Goal: Task Accomplishment & Management: Manage account settings

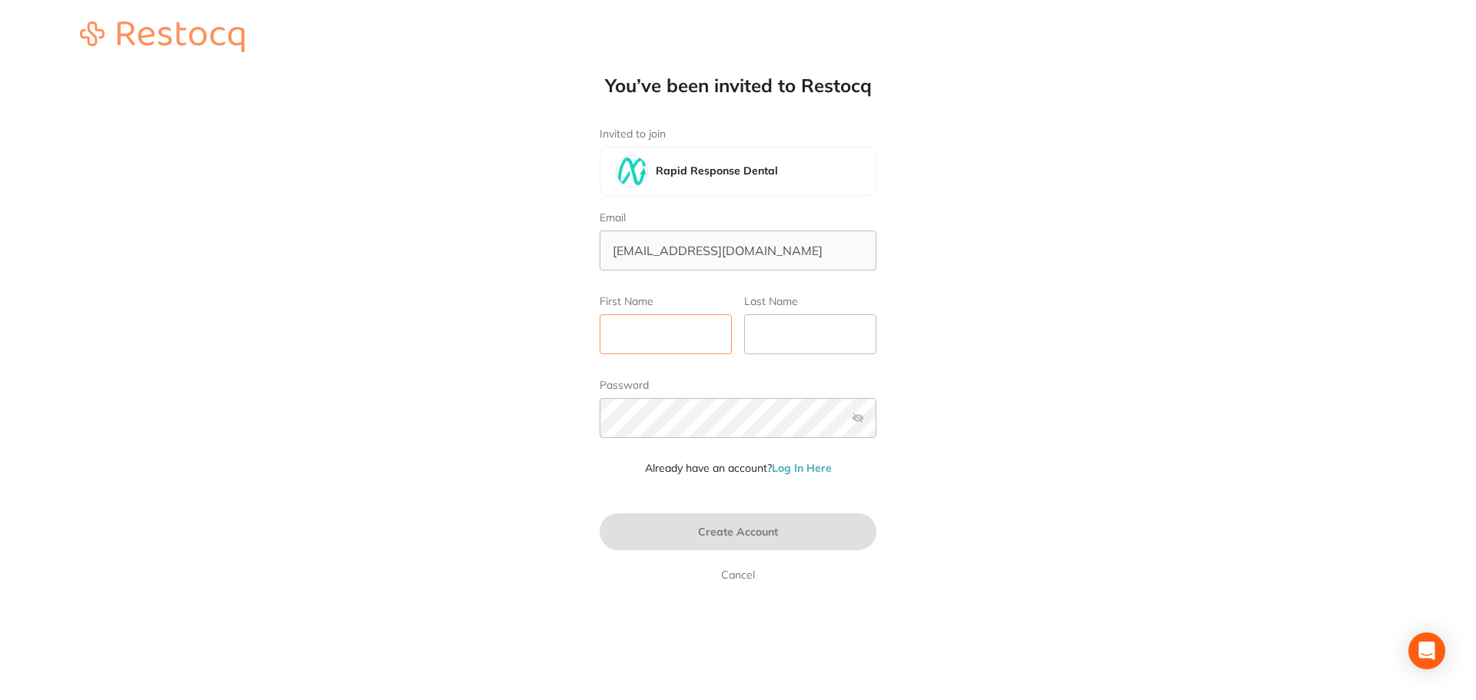
click at [698, 329] on input "First Name" at bounding box center [665, 334] width 132 height 40
click at [675, 327] on input "First Name" at bounding box center [665, 334] width 132 height 40
type input "Melanie"
type input "Wilkinson"
click at [204, 414] on div "You’ve been invited to Restocq Invited to join Rapid Response Dental Email info…" at bounding box center [738, 290] width 1476 height 581
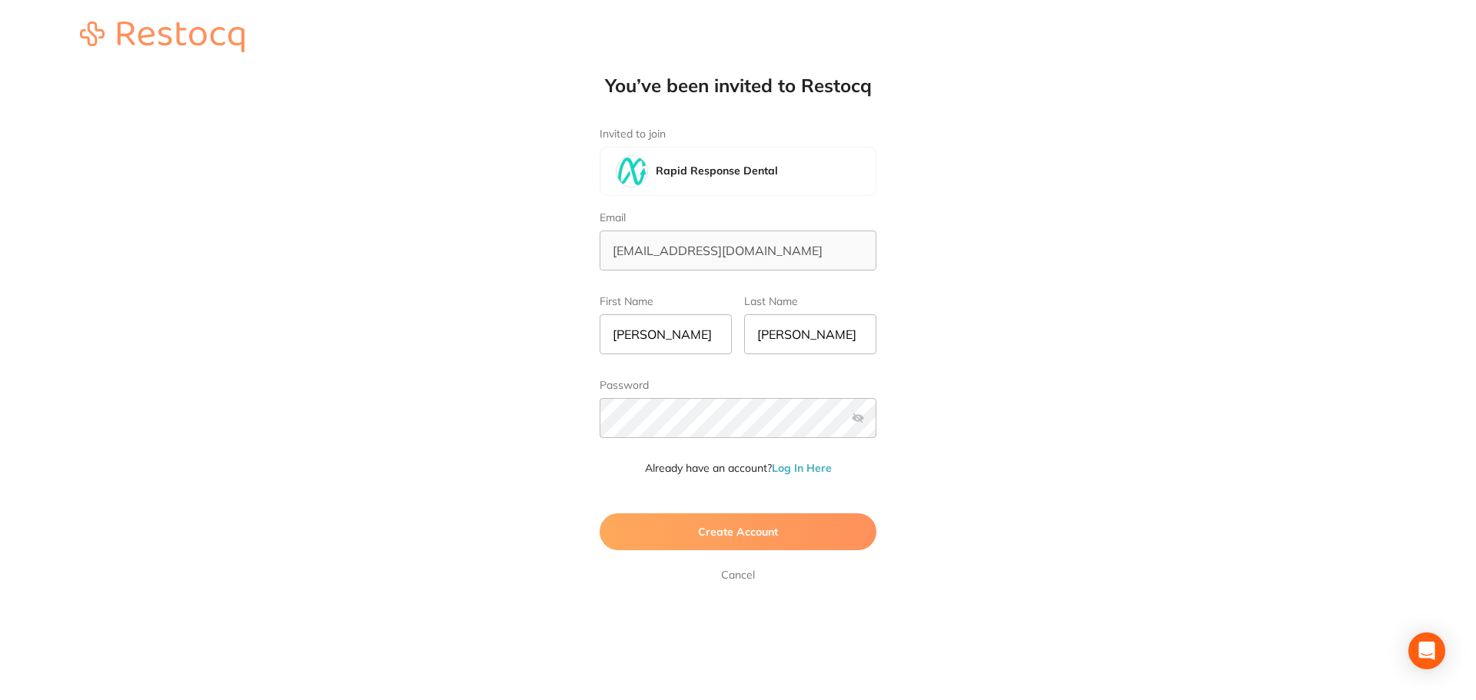
click at [855, 420] on label at bounding box center [858, 418] width 12 height 12
click at [876, 423] on input "checkbox" at bounding box center [876, 423] width 0 height 0
click at [787, 536] on button "Create Account" at bounding box center [737, 531] width 277 height 37
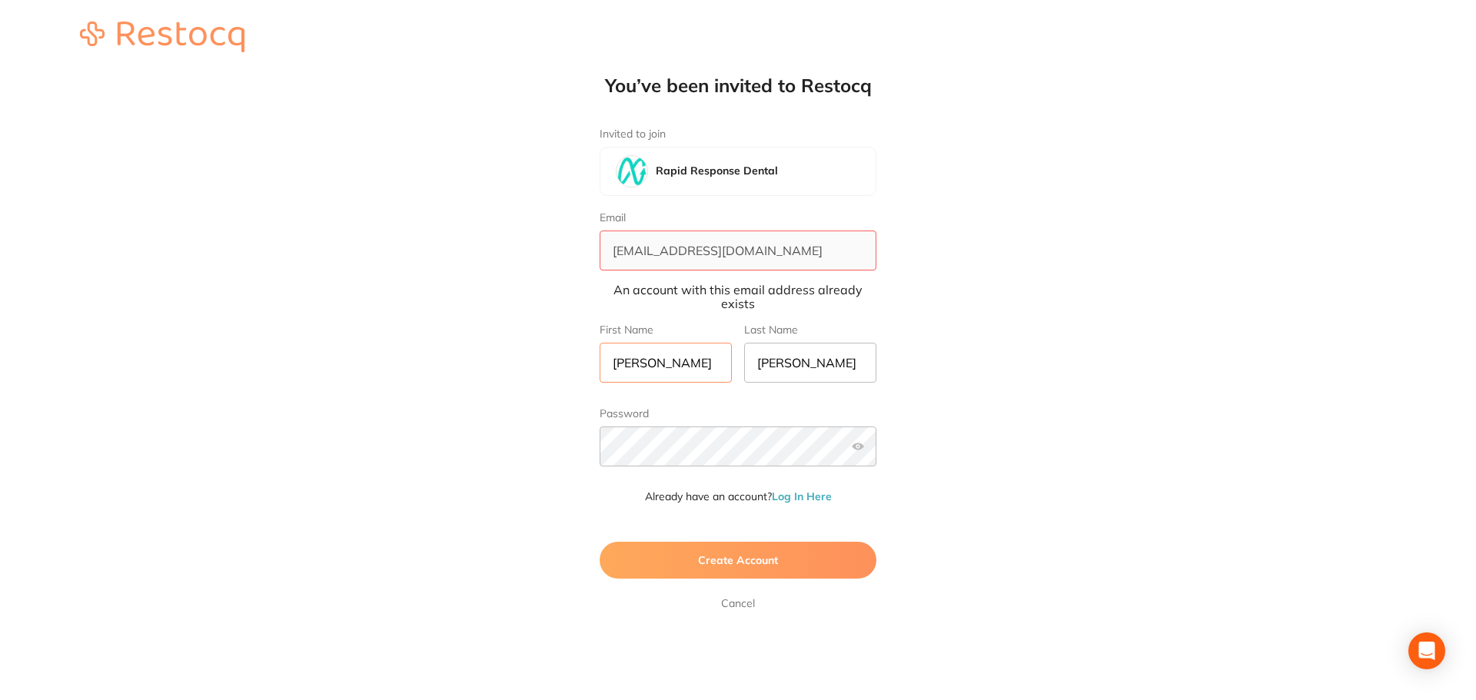
drag, startPoint x: 671, startPoint y: 367, endPoint x: 0, endPoint y: 200, distance: 691.3
click at [244, 314] on div "You’ve been invited to Restocq Invited to join Rapid Response Dental Email info…" at bounding box center [738, 304] width 1476 height 609
type input "[PERSON_NAME]"
type input "H"
click at [209, 42] on img at bounding box center [162, 37] width 164 height 31
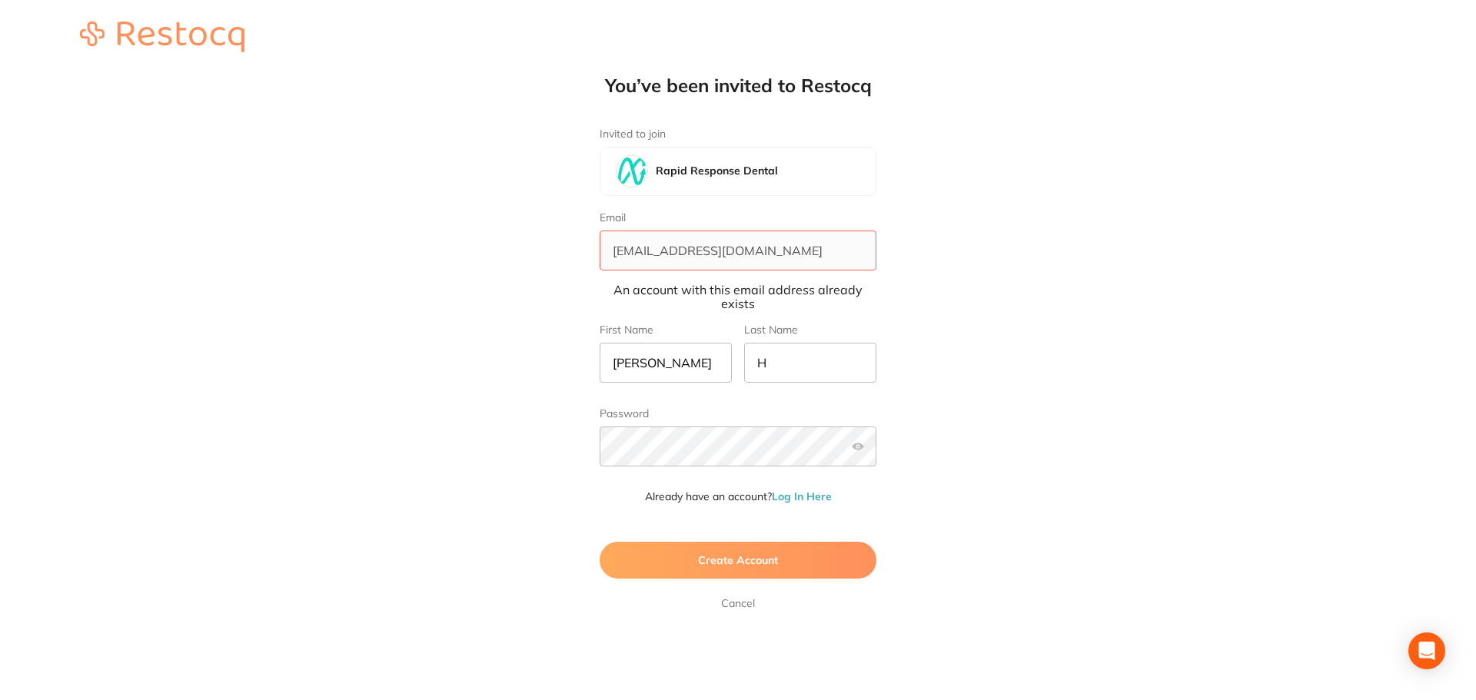
click at [133, 32] on img at bounding box center [162, 37] width 164 height 31
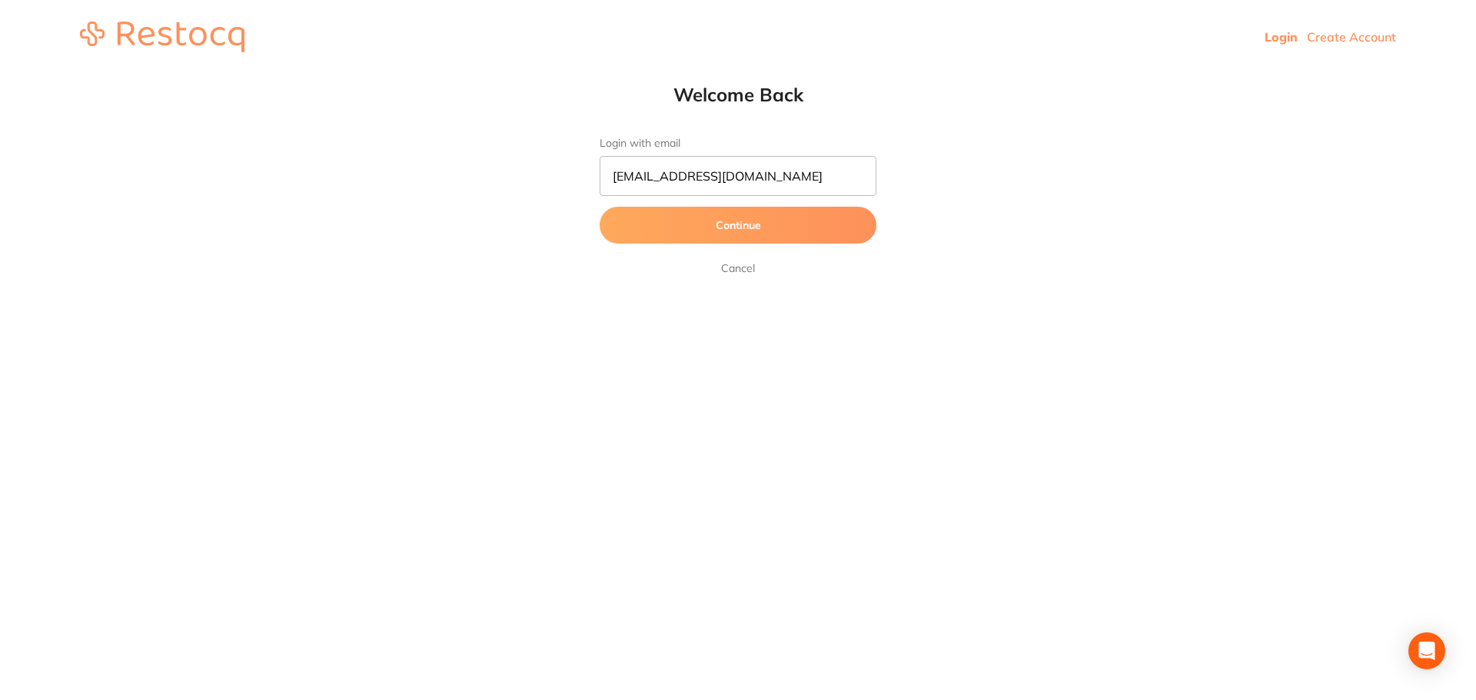
click at [750, 225] on button "Continue" at bounding box center [737, 225] width 277 height 37
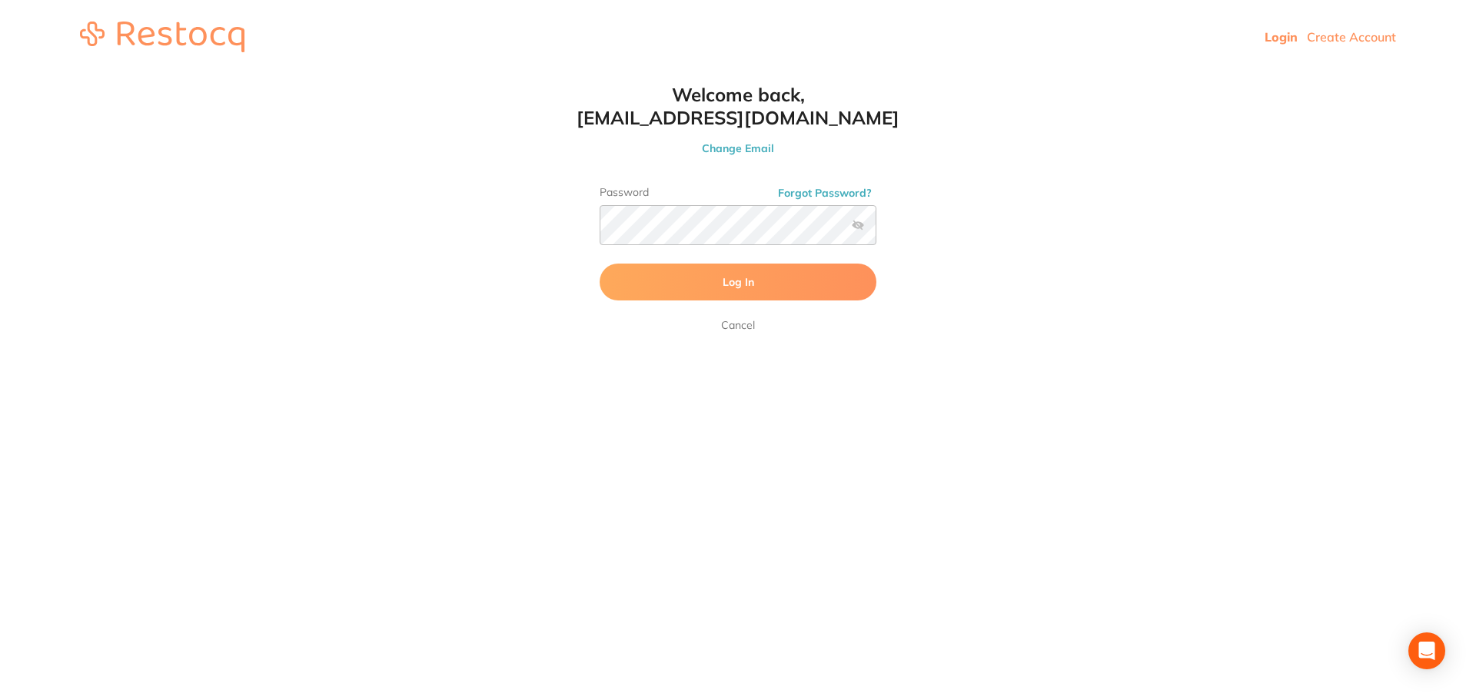
click at [857, 227] on label at bounding box center [858, 225] width 12 height 12
click at [876, 230] on input "checkbox" at bounding box center [876, 230] width 0 height 0
click at [842, 266] on button "Log In" at bounding box center [737, 282] width 277 height 37
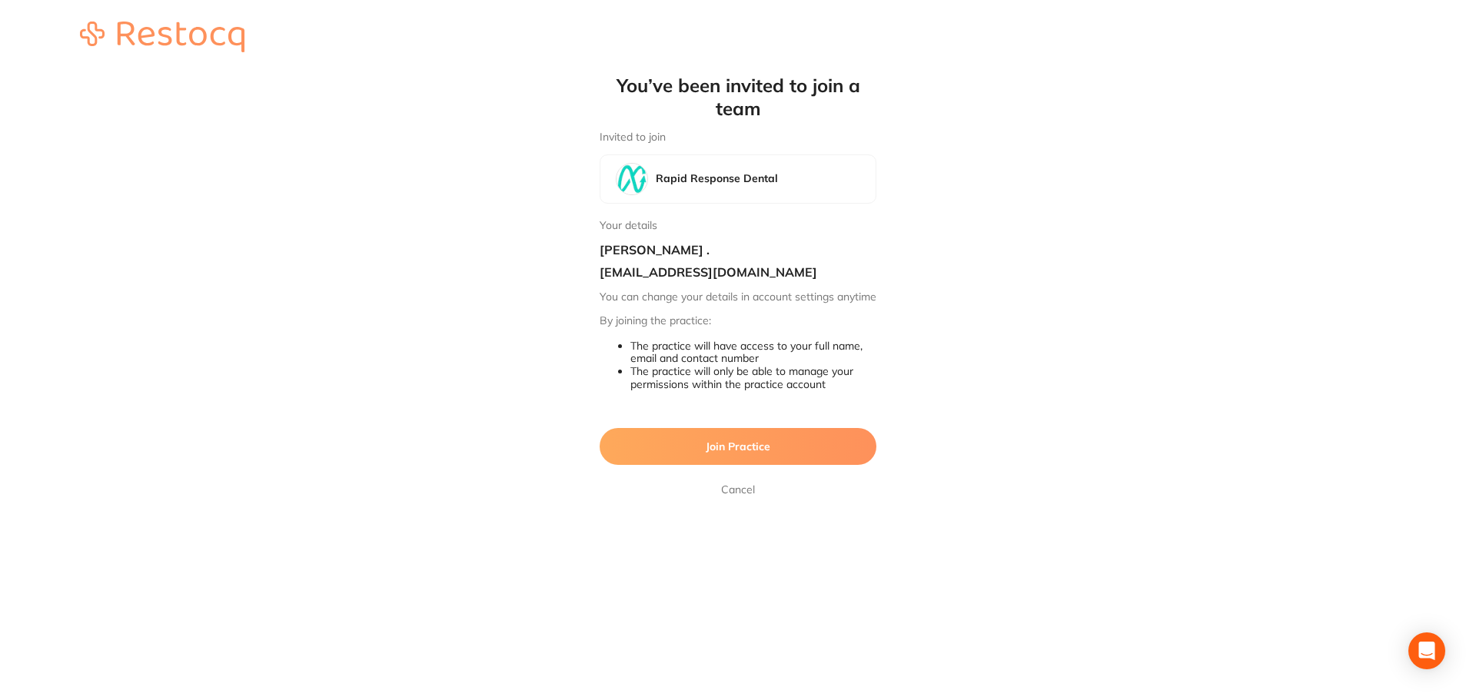
click at [733, 465] on button "Join Practice" at bounding box center [737, 446] width 277 height 37
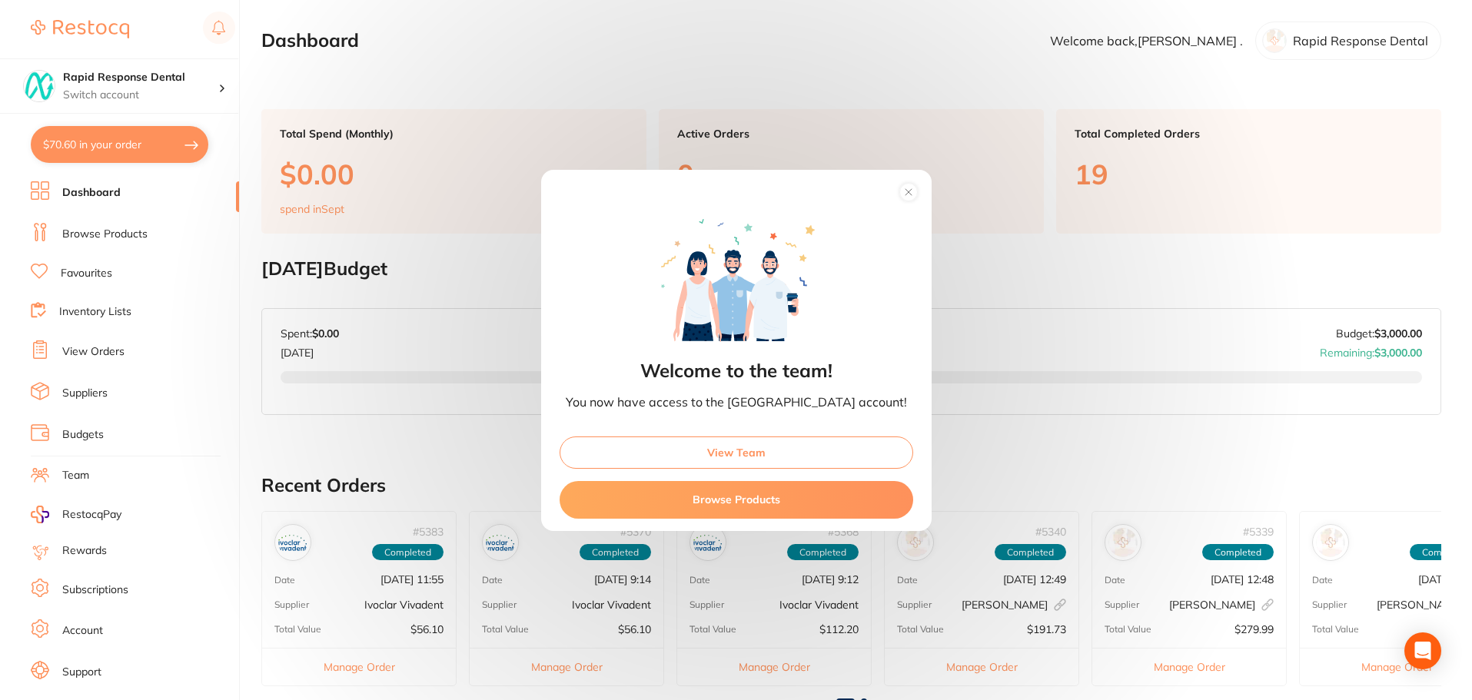
click at [899, 196] on circle at bounding box center [908, 192] width 18 height 18
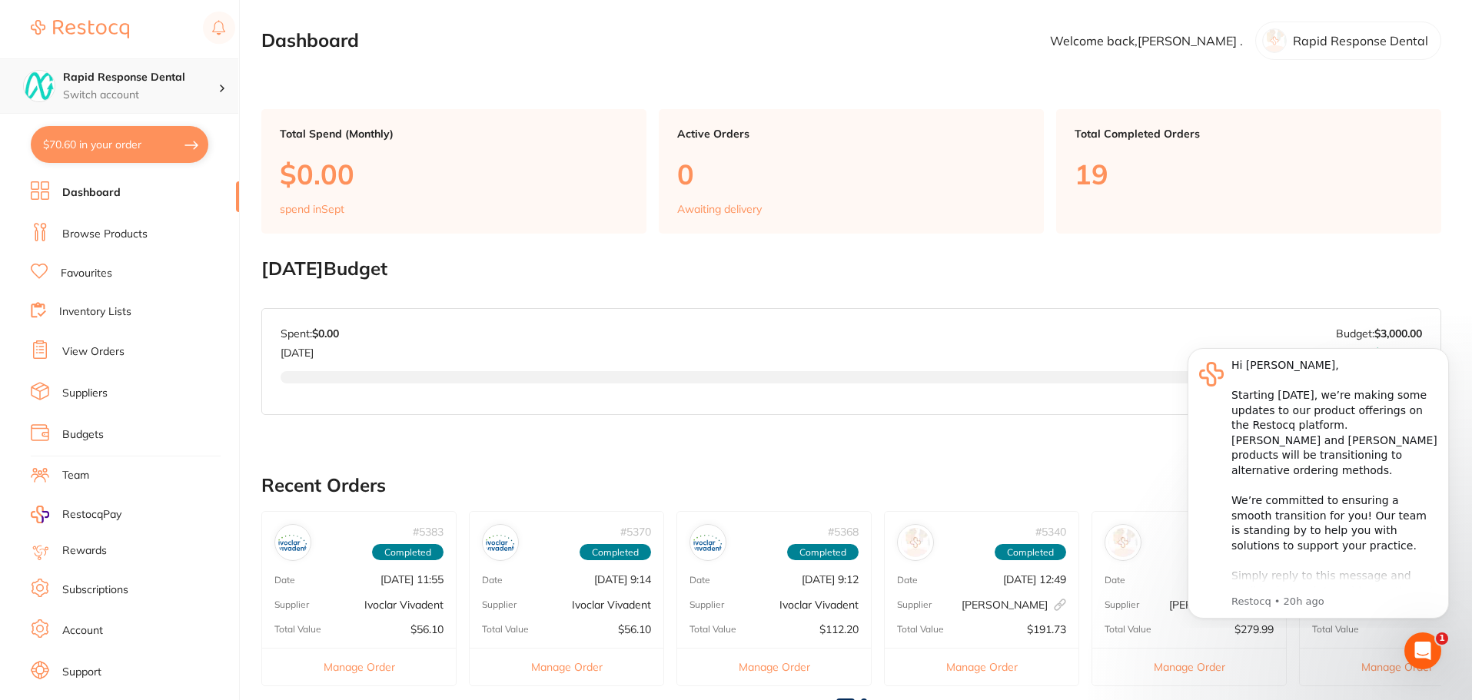
click at [225, 106] on div "Rapid Response Dental Switch account" at bounding box center [119, 85] width 238 height 55
click at [209, 74] on h4 "Rapid Response Dental" at bounding box center [140, 77] width 155 height 15
click at [215, 90] on p "Switch account" at bounding box center [140, 95] width 155 height 15
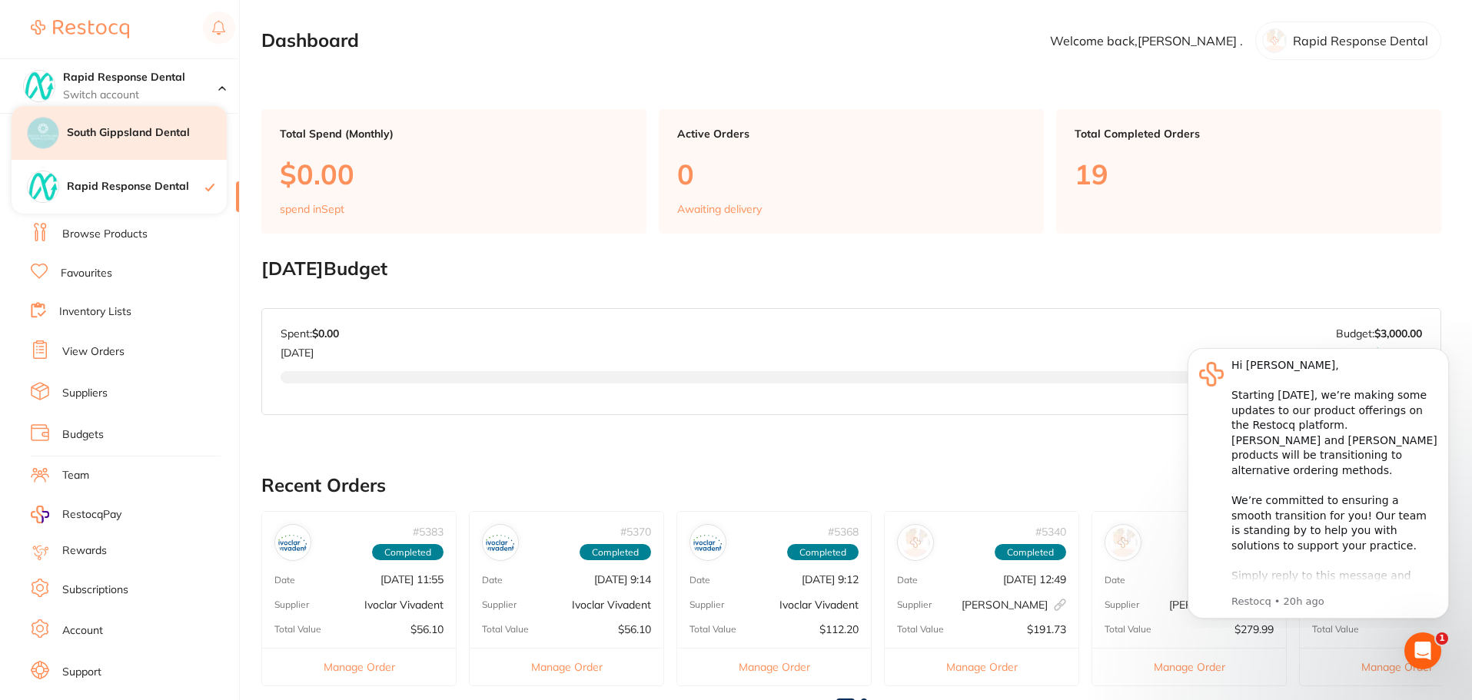
click at [171, 126] on h4 "South Gippsland Dental" at bounding box center [147, 132] width 160 height 15
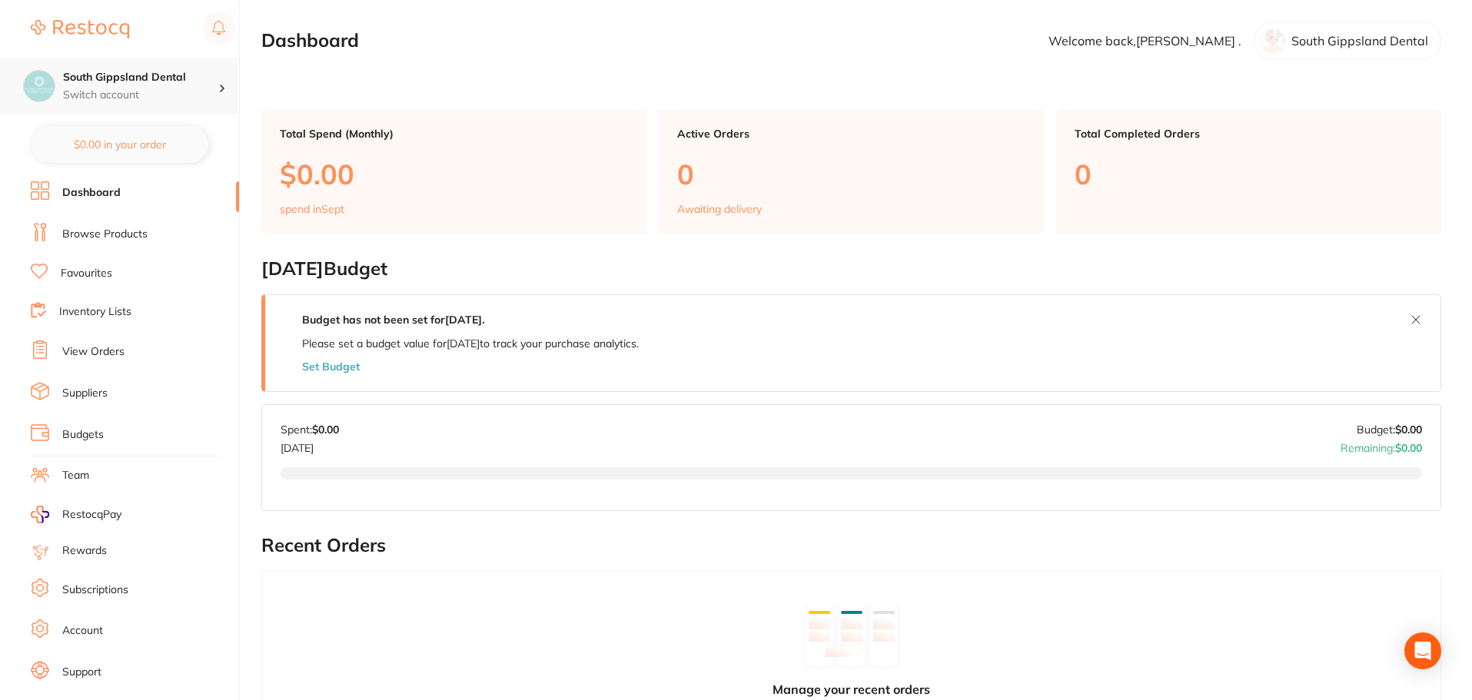
click at [210, 95] on p "Switch account" at bounding box center [140, 95] width 155 height 15
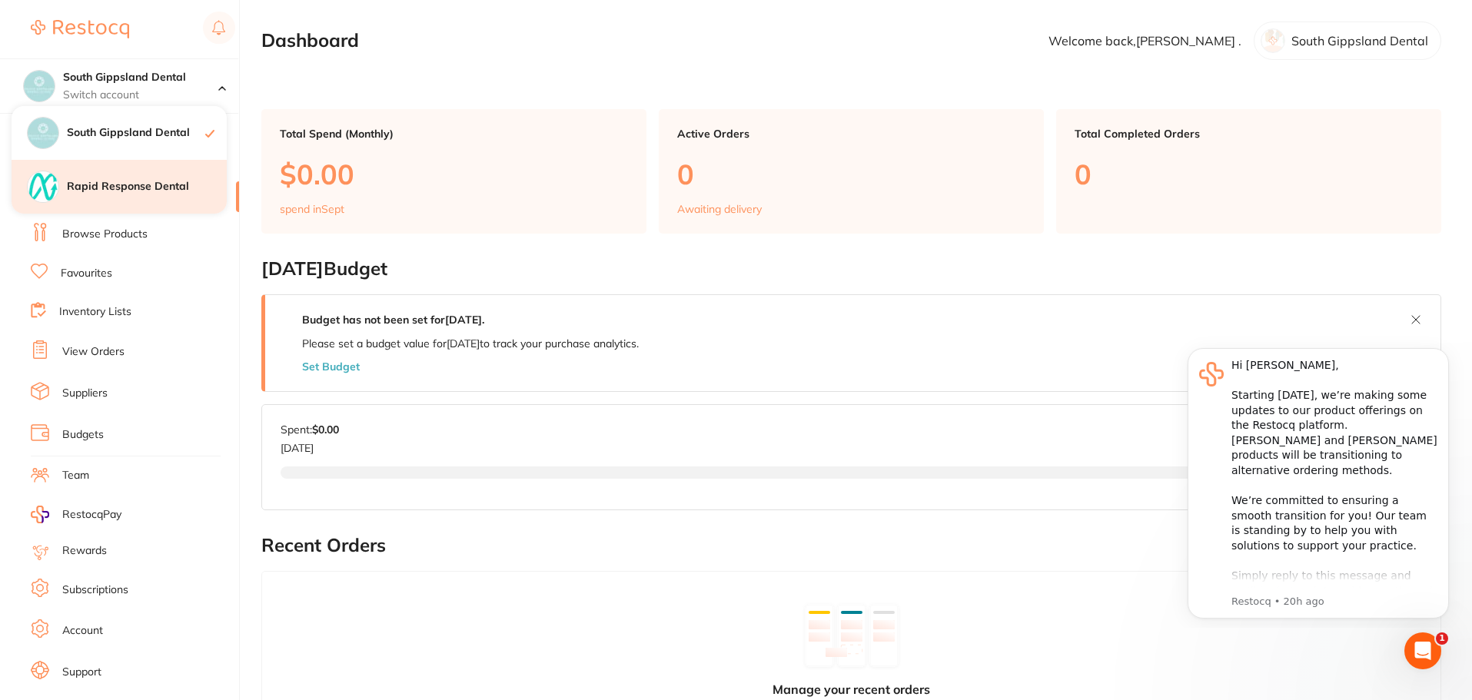
click at [154, 188] on h4 "Rapid Response Dental" at bounding box center [147, 186] width 160 height 15
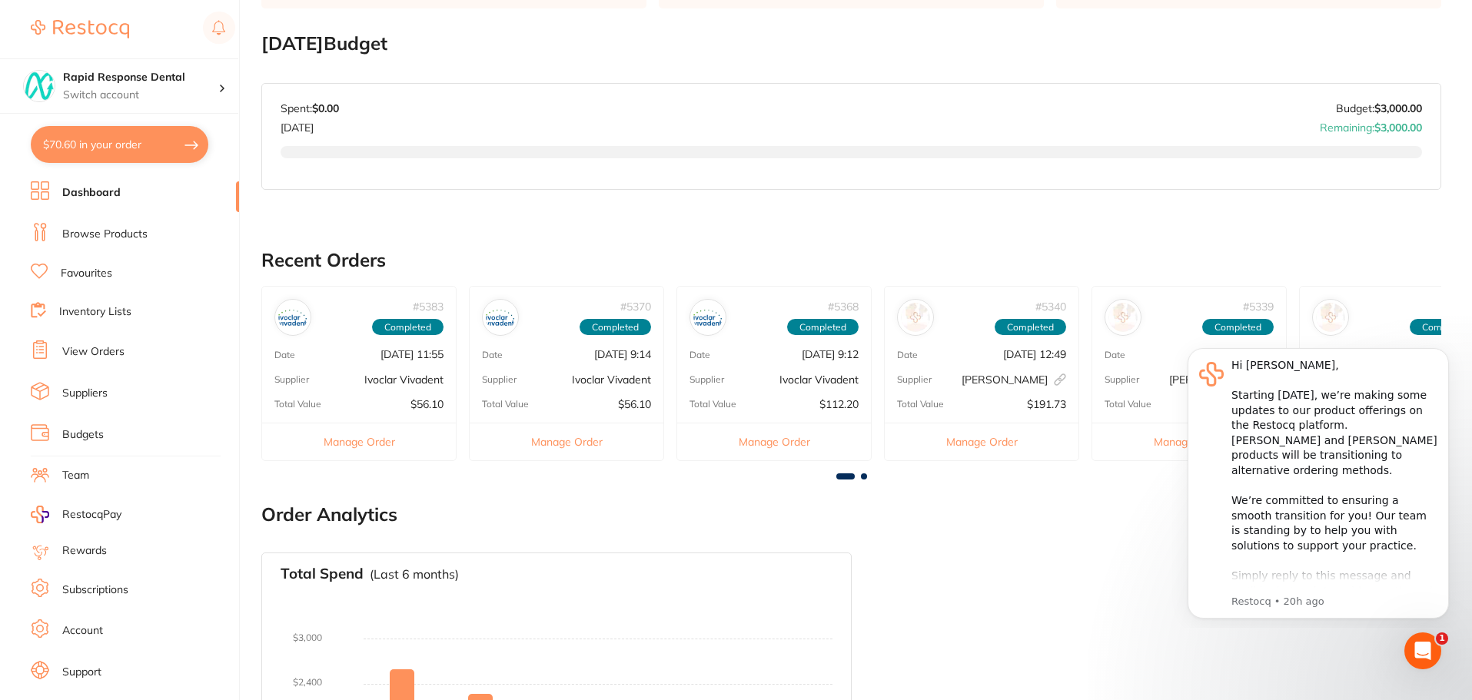
scroll to position [231, 0]
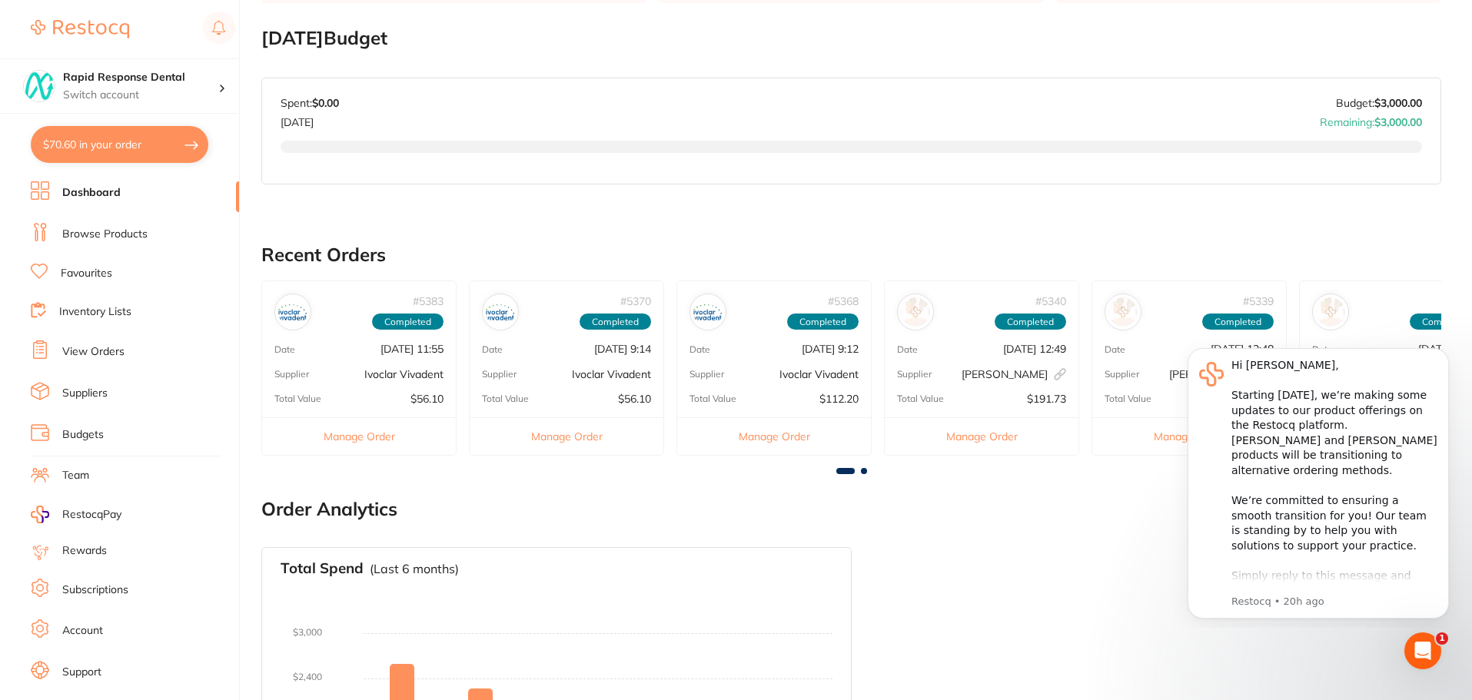
click at [95, 443] on li "Budgets" at bounding box center [135, 434] width 208 height 23
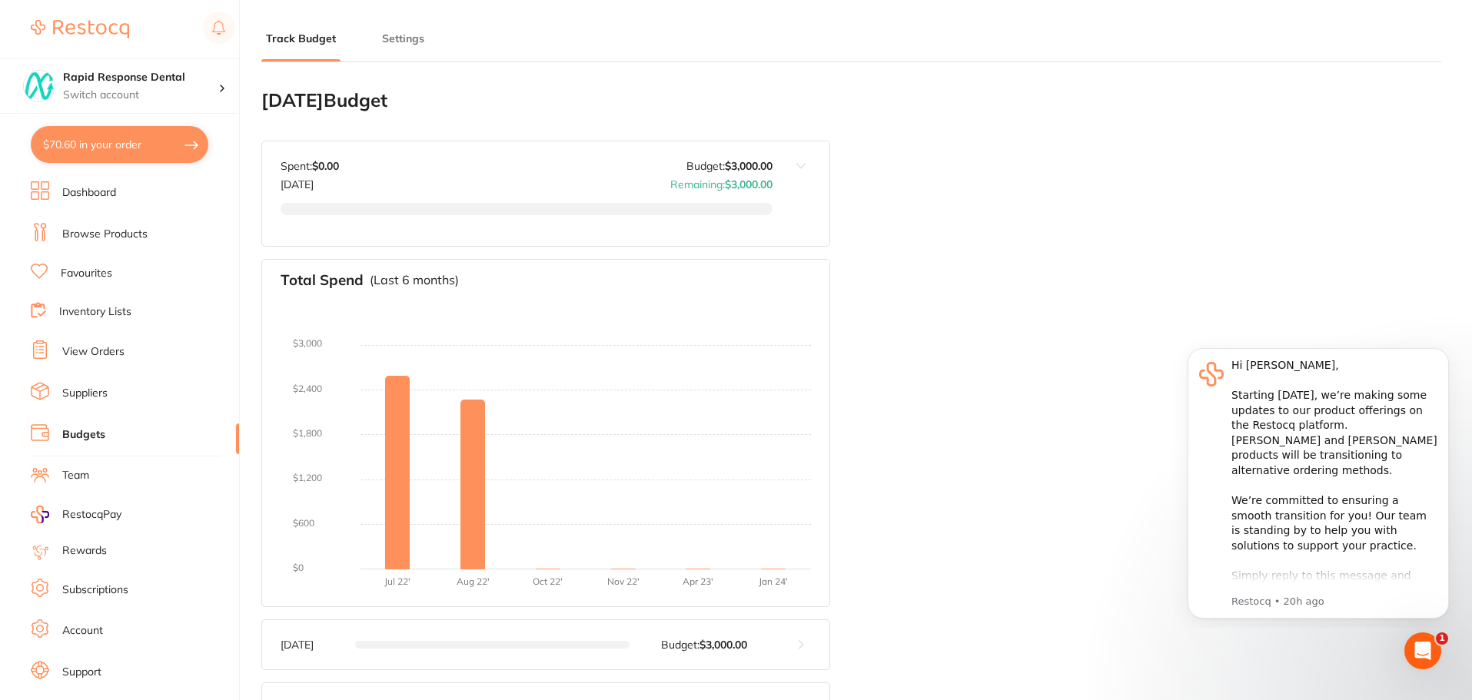
click at [789, 163] on button at bounding box center [800, 193] width 57 height 105
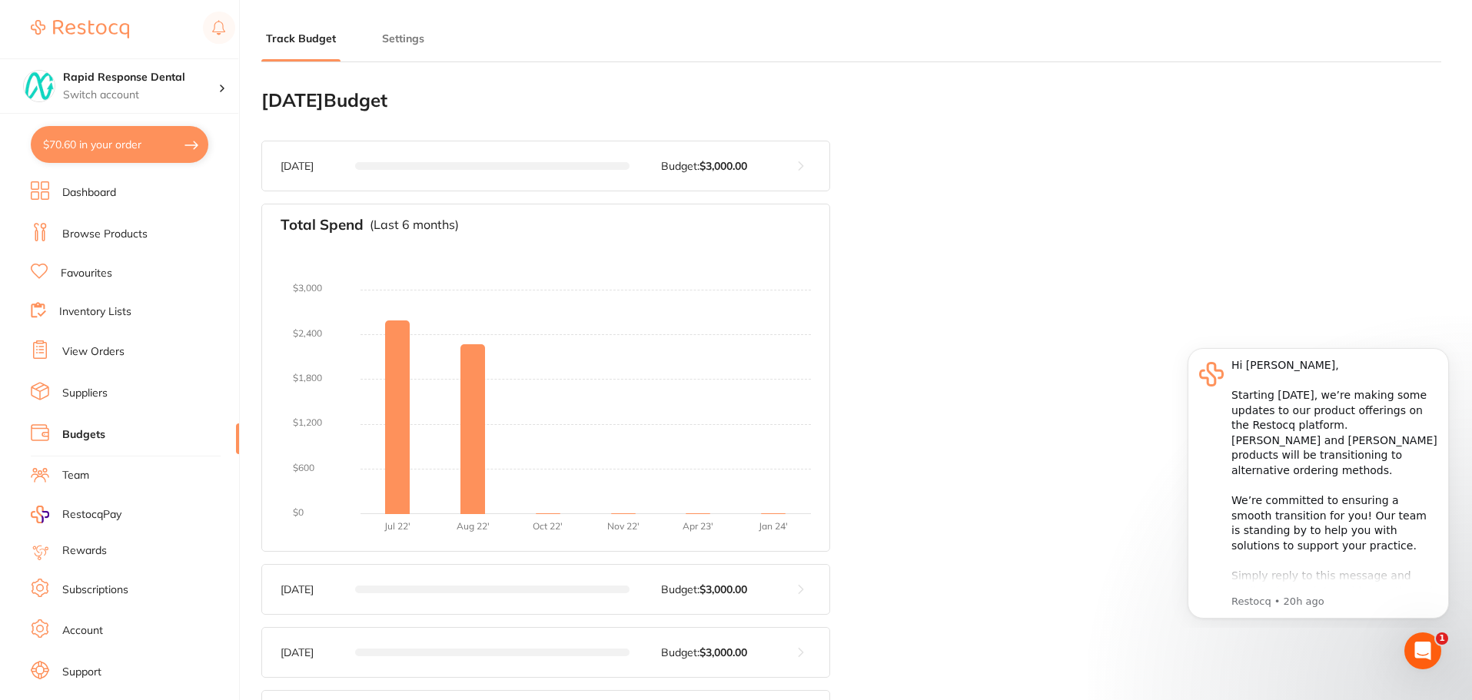
click at [788, 167] on button at bounding box center [800, 165] width 57 height 49
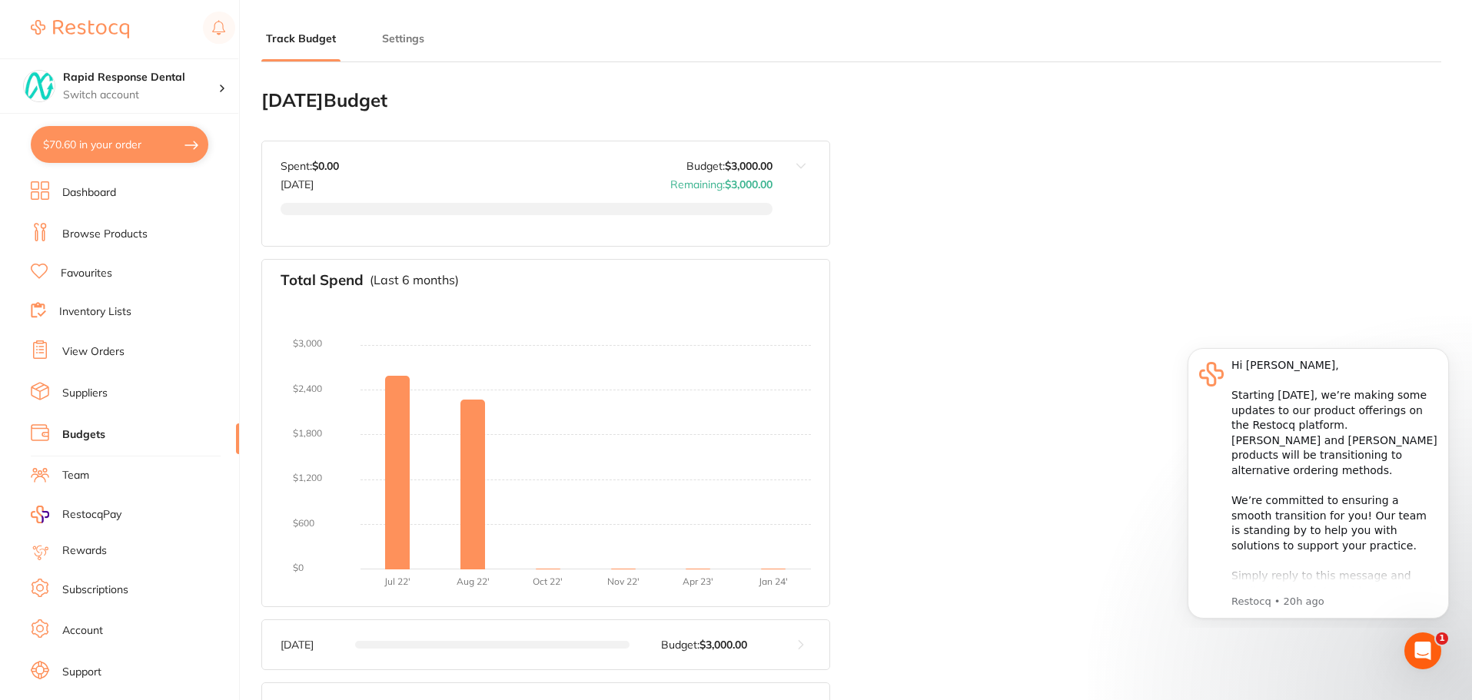
click at [110, 313] on link "Inventory Lists" at bounding box center [95, 311] width 72 height 15
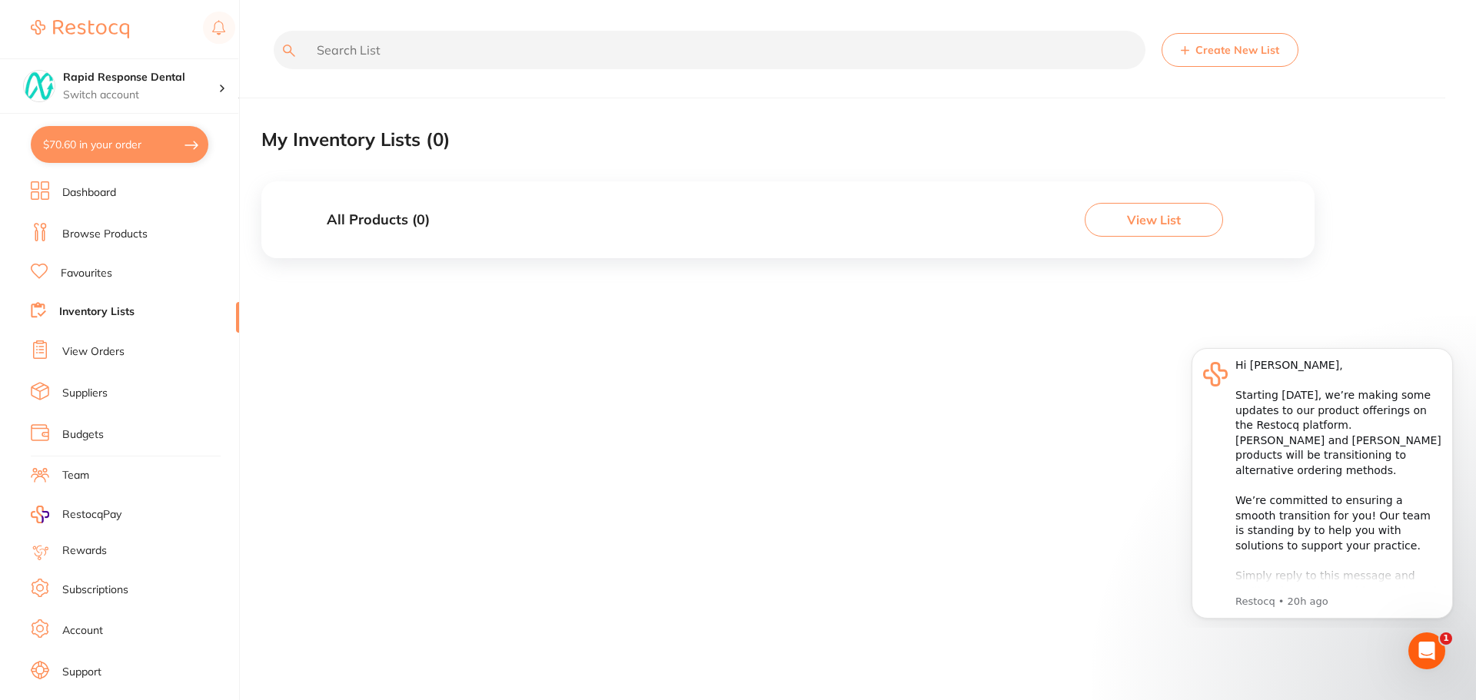
click at [1143, 206] on button "View List" at bounding box center [1153, 220] width 138 height 34
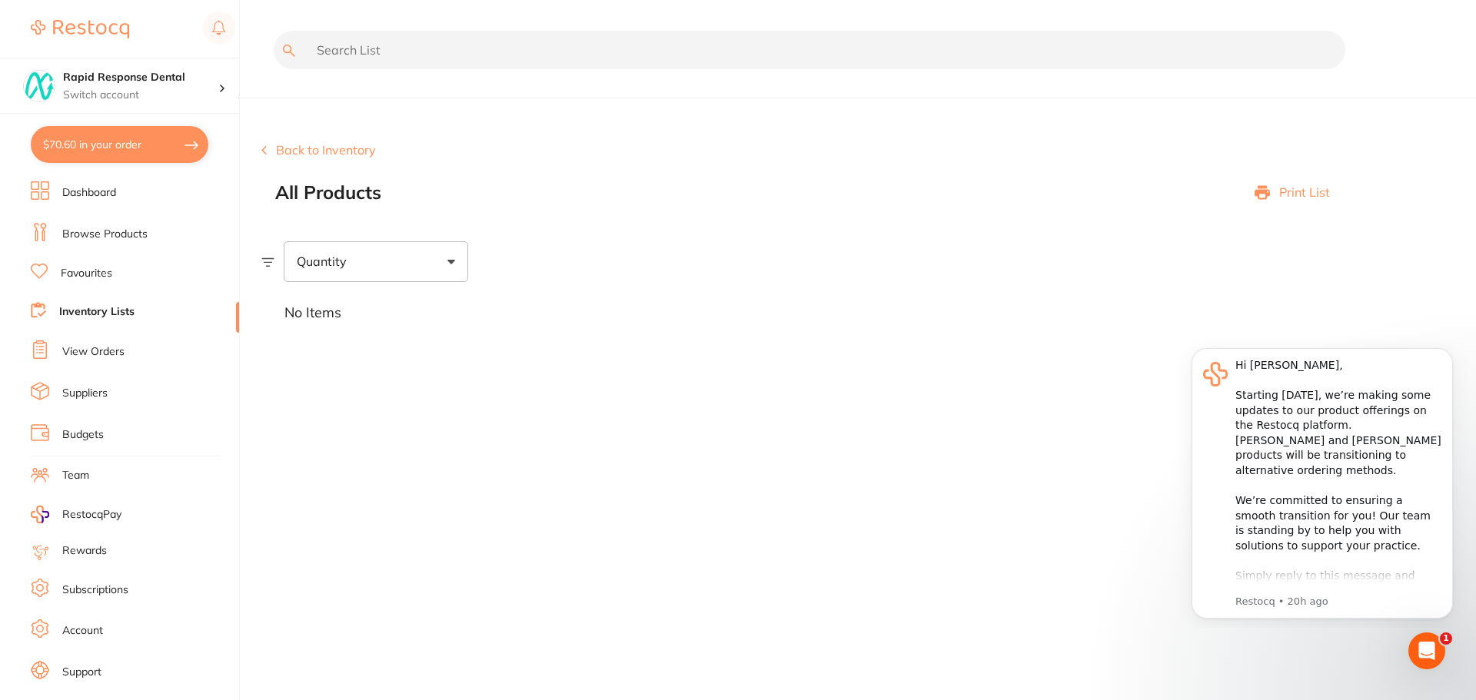
click at [117, 184] on li "Dashboard" at bounding box center [135, 192] width 208 height 23
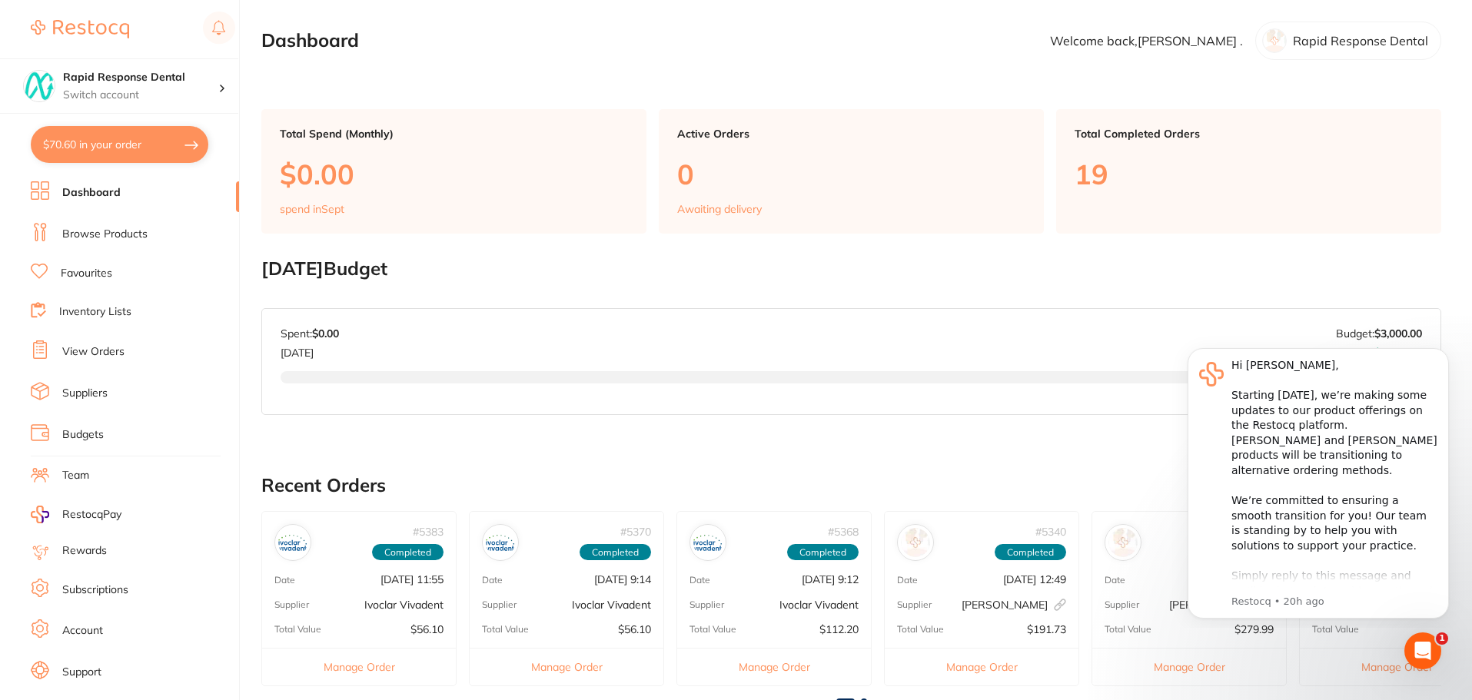
click at [141, 243] on li "Browse Products" at bounding box center [135, 234] width 208 height 23
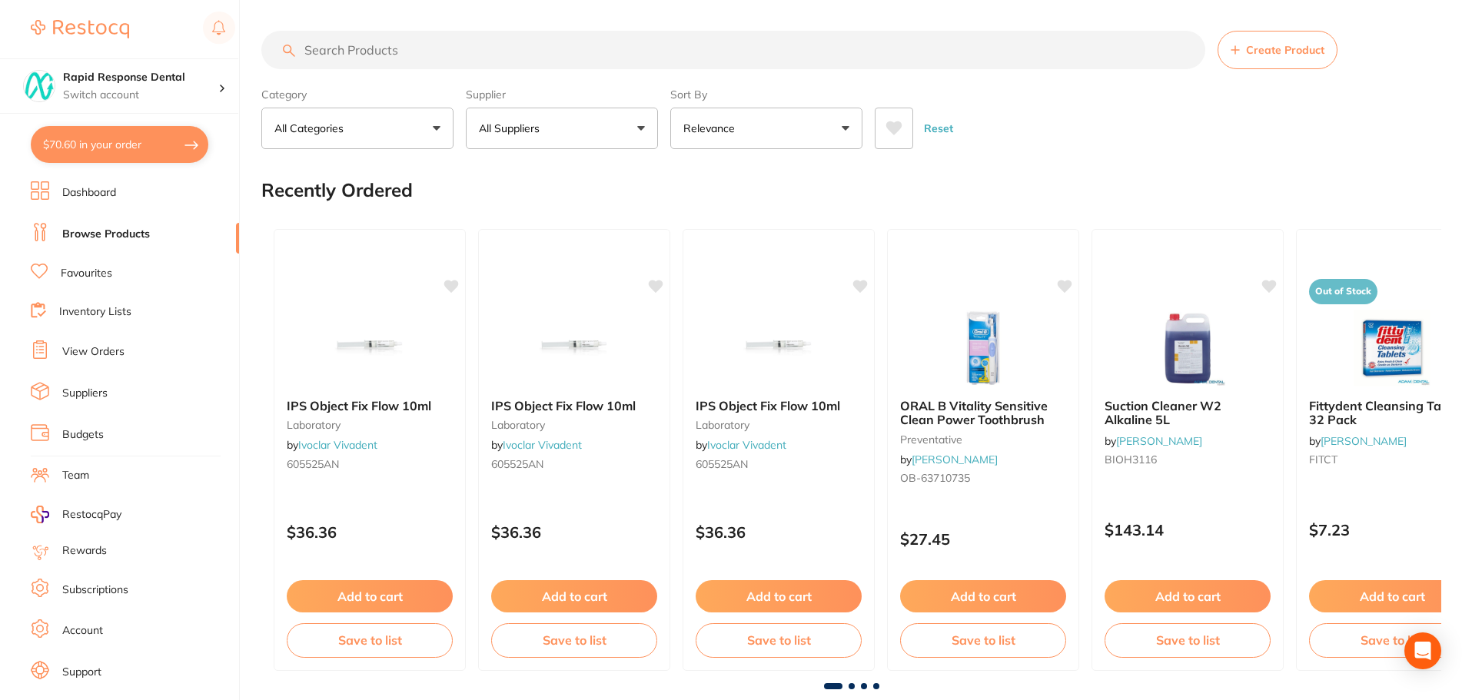
click at [505, 43] on input "search" at bounding box center [733, 50] width 944 height 38
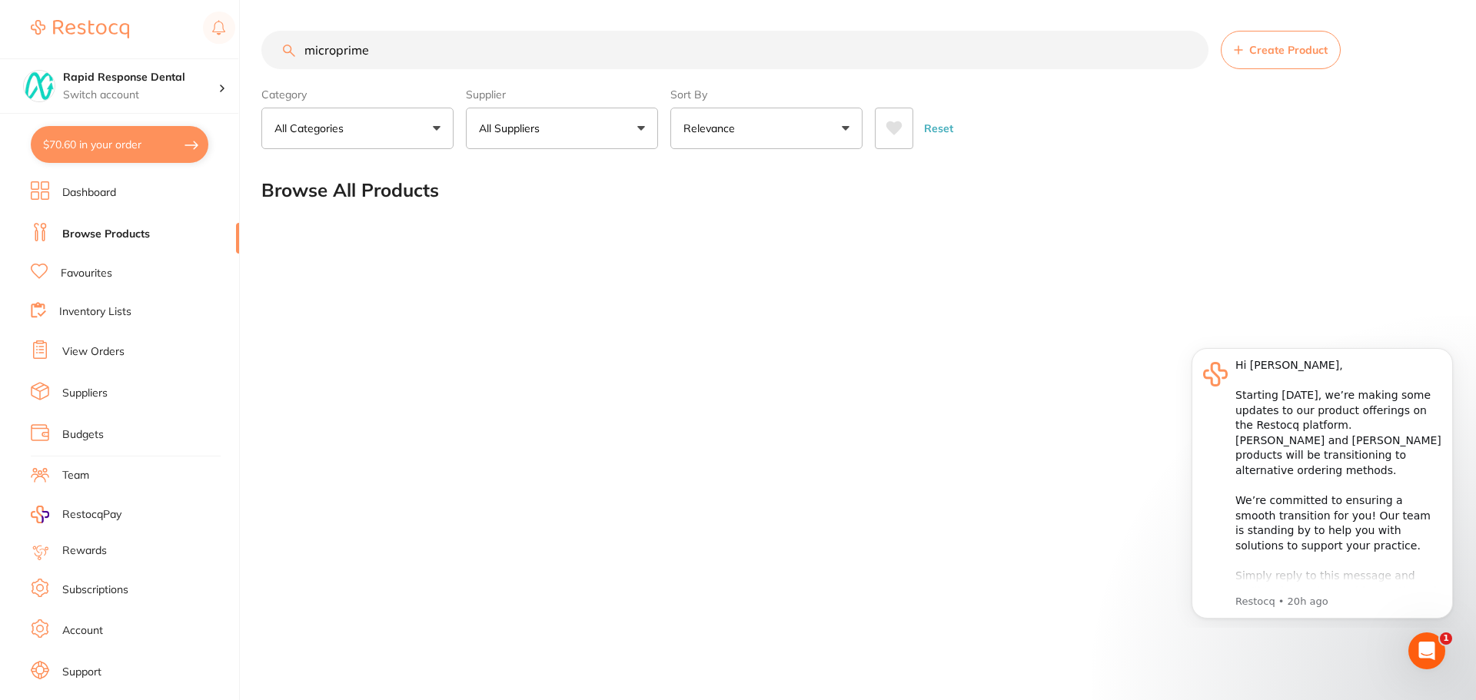
click at [569, 201] on div "Browse All Products" at bounding box center [853, 189] width 1184 height 51
click at [380, 193] on h2 "Browse All Products" at bounding box center [350, 191] width 178 height 22
drag, startPoint x: 392, startPoint y: 42, endPoint x: 337, endPoint y: 66, distance: 60.2
click at [387, 47] on input "microprime" at bounding box center [734, 50] width 947 height 38
click at [329, 63] on input "microprime" at bounding box center [734, 50] width 947 height 38
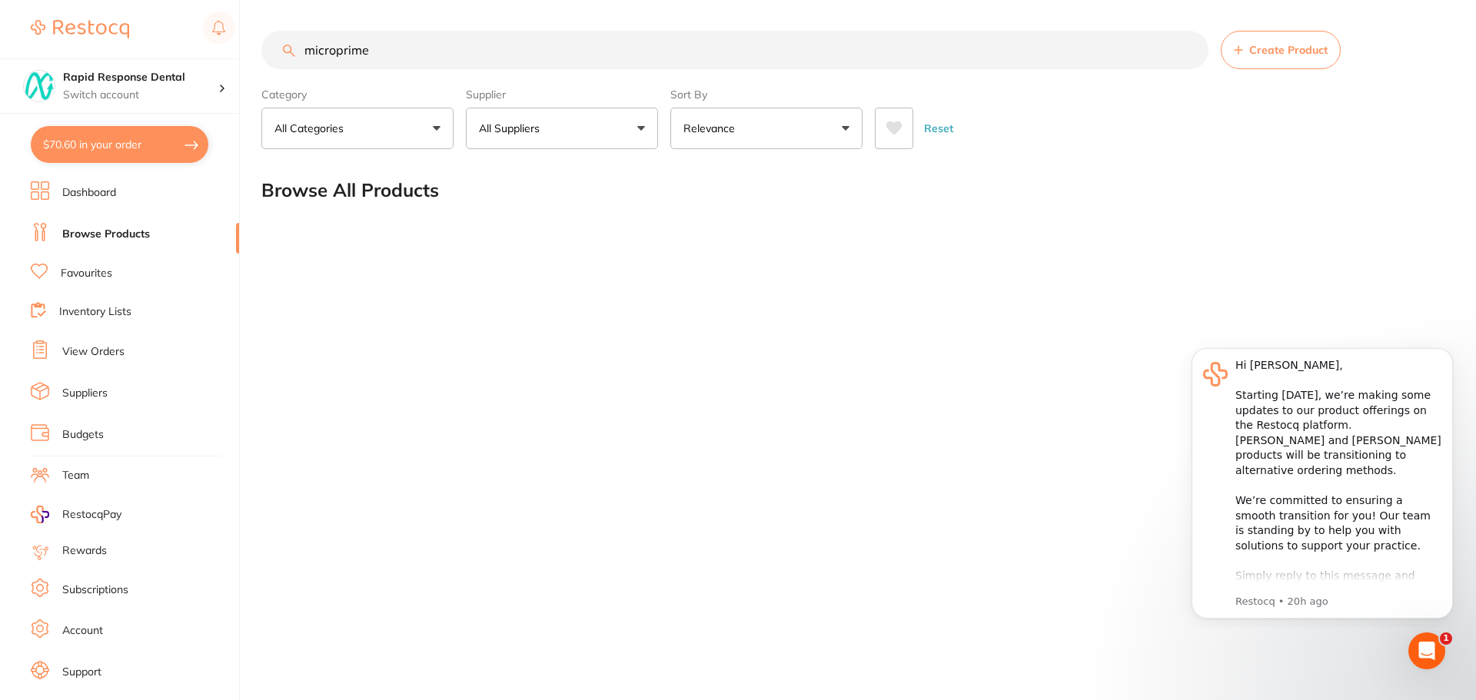
click at [332, 55] on input "microprime" at bounding box center [734, 50] width 947 height 38
click at [334, 55] on input "microprime" at bounding box center [734, 50] width 947 height 38
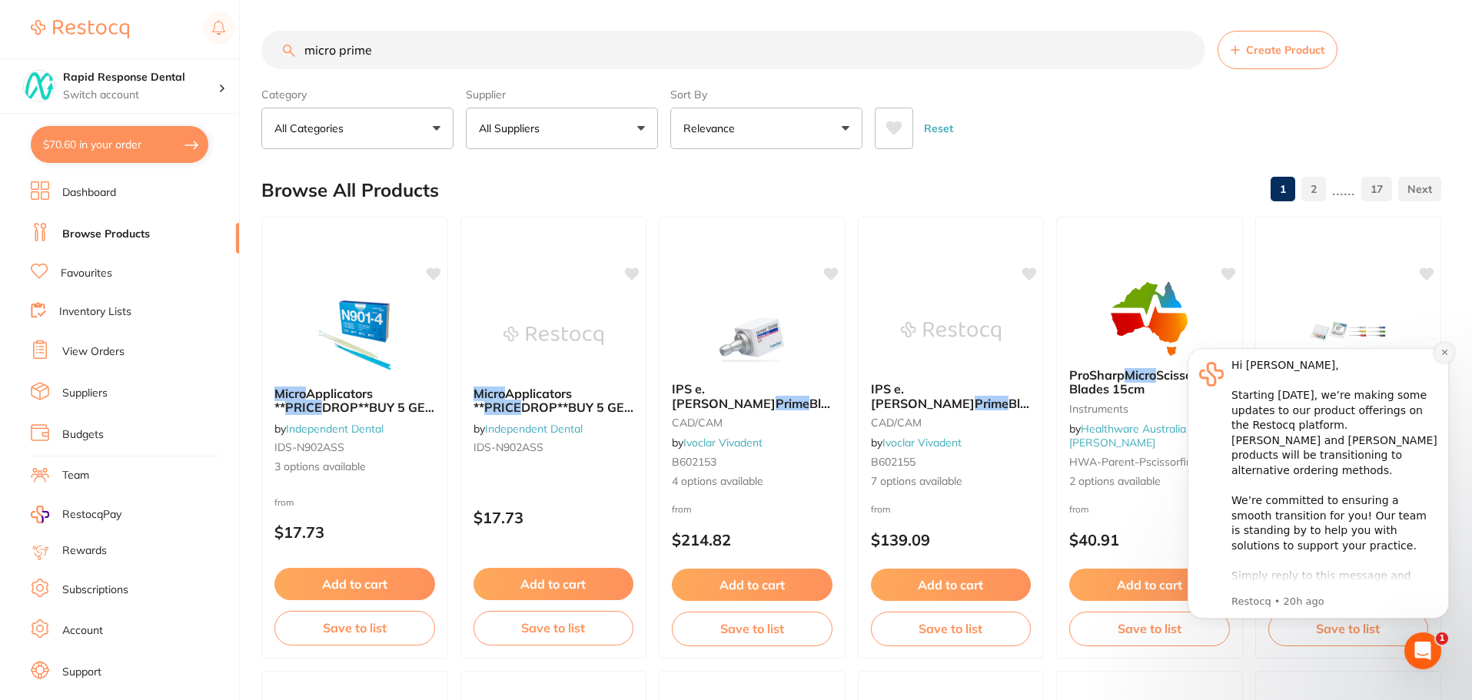
click at [1440, 355] on icon "Dismiss notification" at bounding box center [1444, 352] width 8 height 8
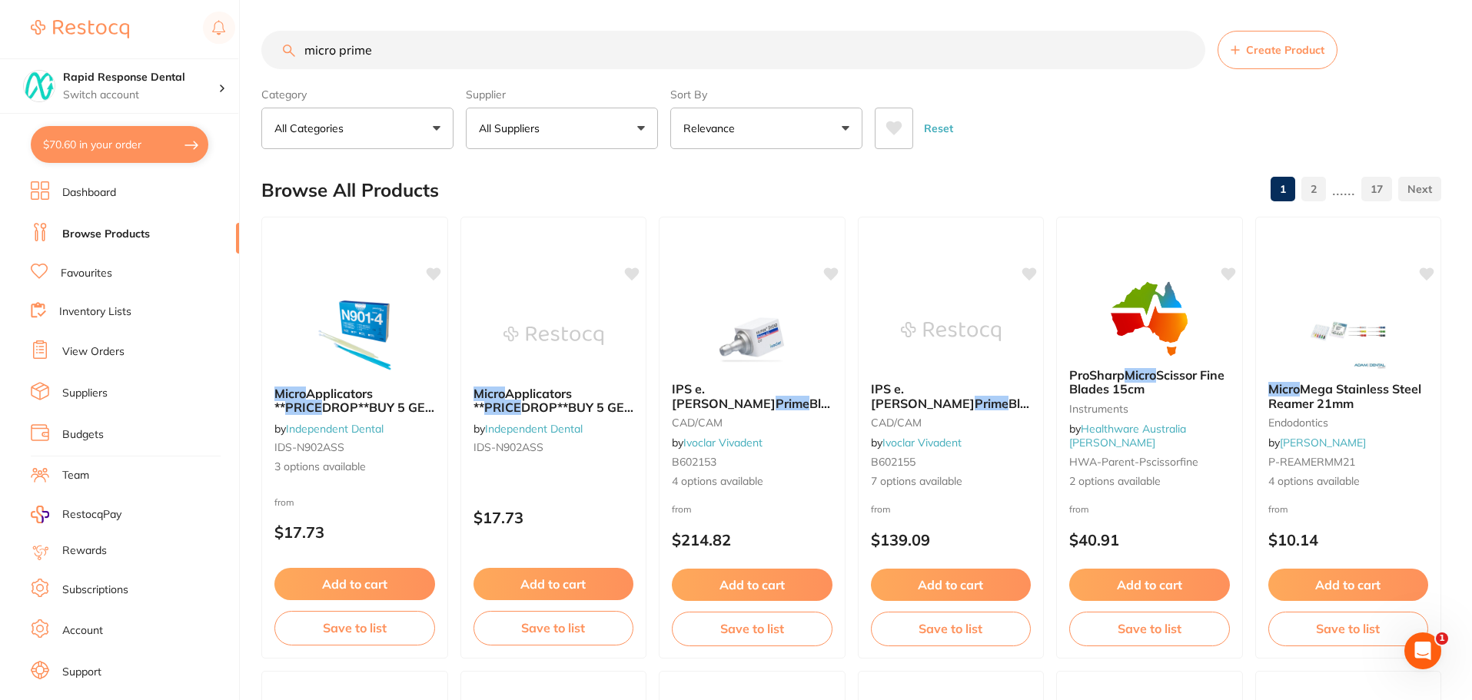
click at [340, 56] on input "micro prime" at bounding box center [733, 50] width 944 height 38
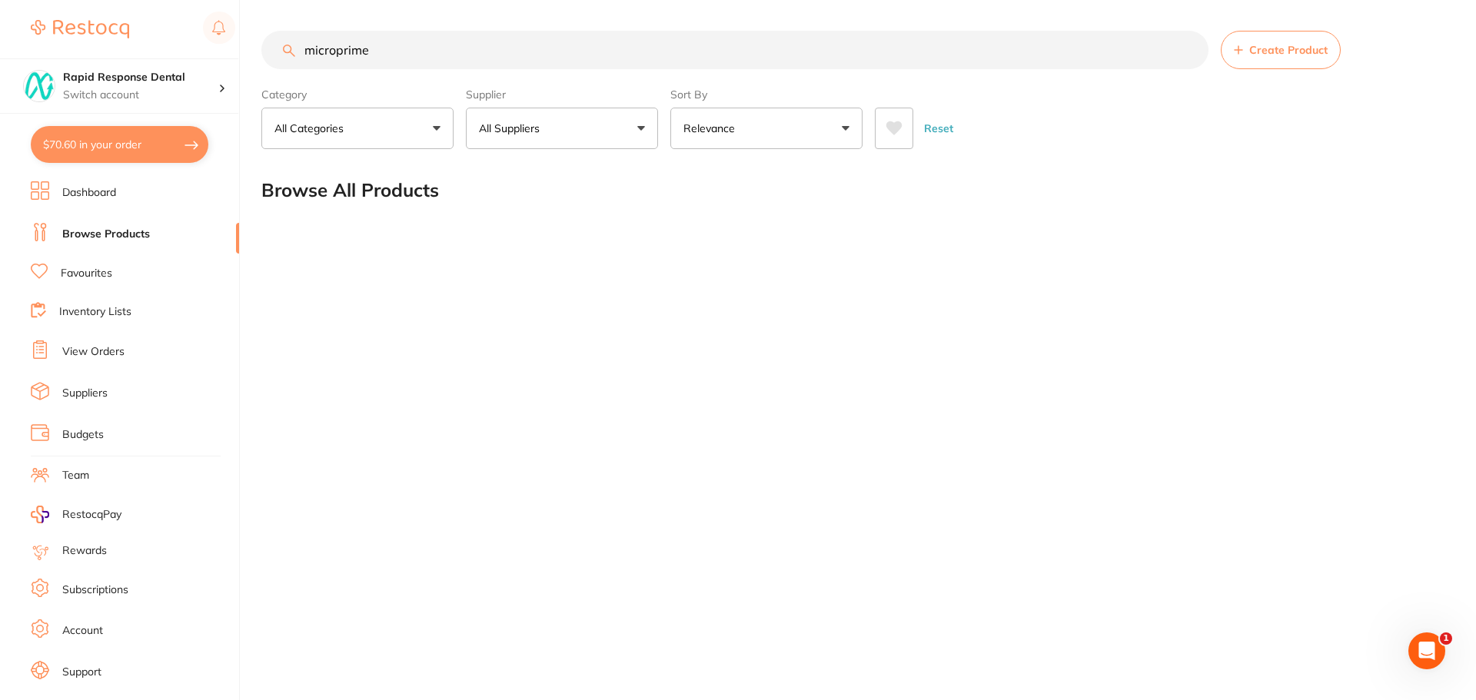
drag, startPoint x: 439, startPoint y: 55, endPoint x: 0, endPoint y: 44, distance: 439.0
click at [0, 39] on div "$70.60 Rapid Response Dental Switch account South Gippsland Dental Rapid Respon…" at bounding box center [738, 350] width 1476 height 700
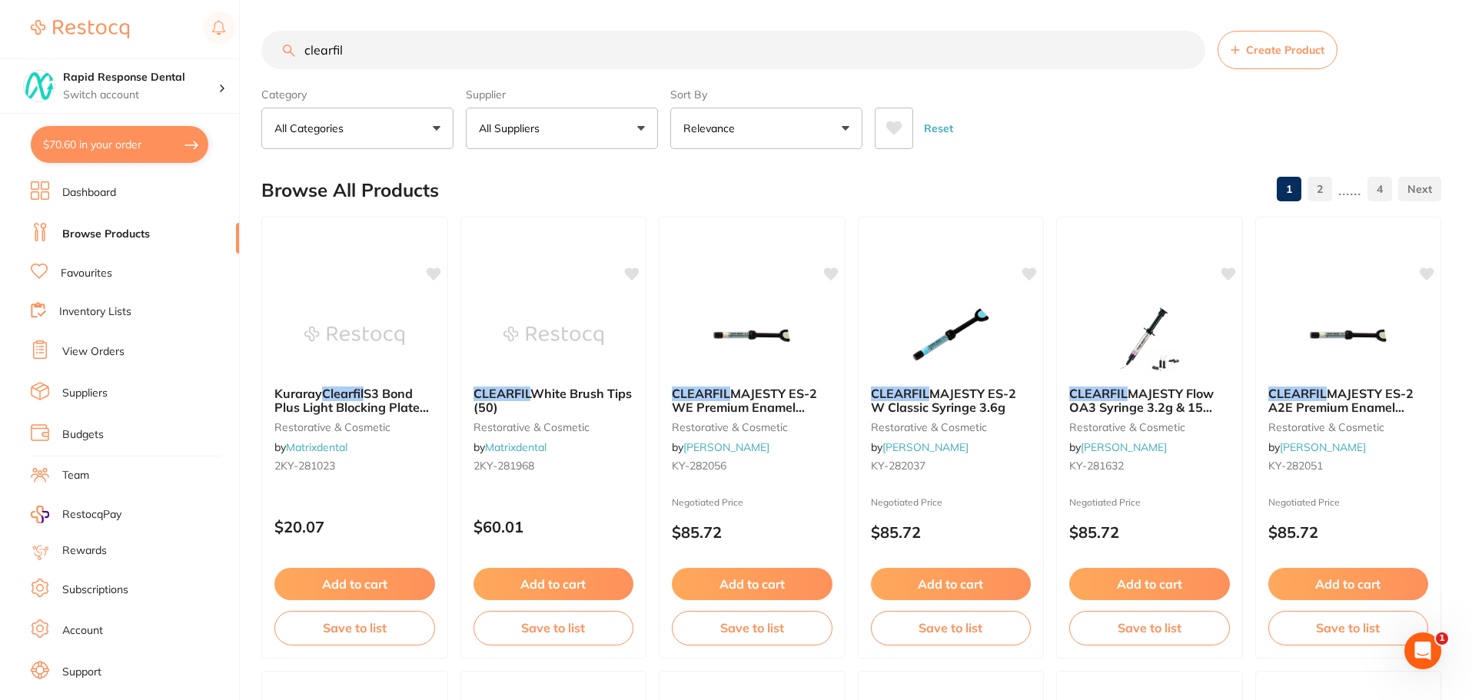
drag, startPoint x: 445, startPoint y: 51, endPoint x: 0, endPoint y: -12, distance: 449.3
click at [0, 0] on html "$70.60 Rapid Response Dental Switch account South Gippsland Dental Rapid Respon…" at bounding box center [736, 350] width 1472 height 700
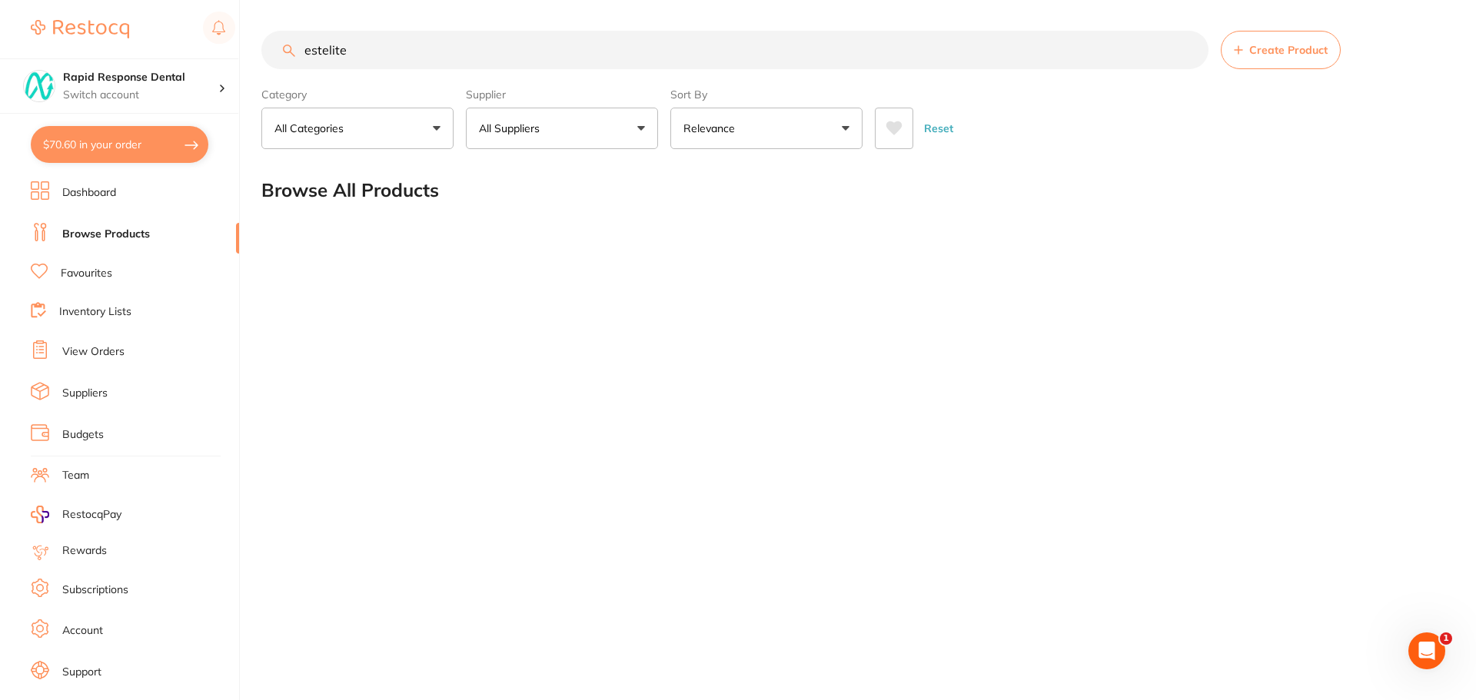
drag, startPoint x: 399, startPoint y: 56, endPoint x: 237, endPoint y: 58, distance: 162.2
click at [297, 53] on input "estelite" at bounding box center [734, 50] width 947 height 38
type input "estelite"
click at [76, 191] on link "Dashboard" at bounding box center [89, 192] width 54 height 15
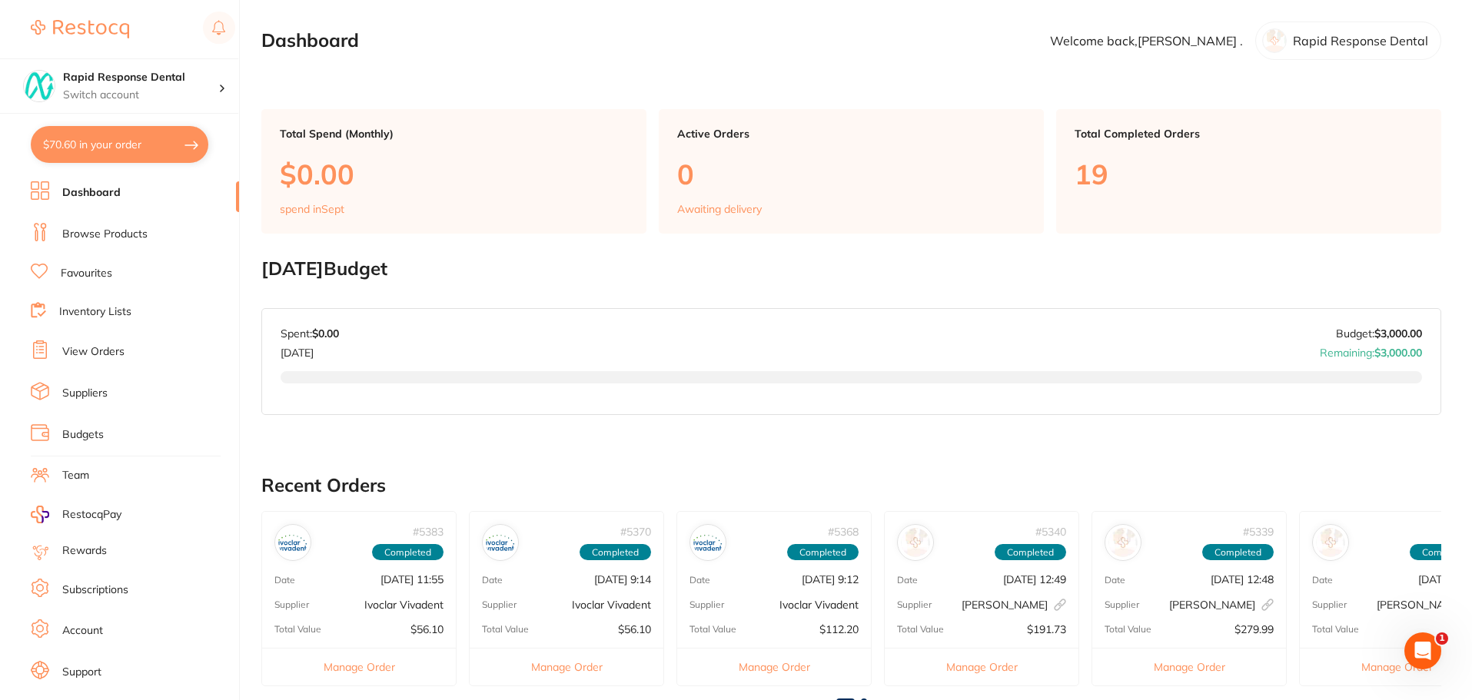
click at [89, 195] on link "Dashboard" at bounding box center [91, 192] width 58 height 15
click at [147, 85] on h4 "Rapid Response Dental" at bounding box center [140, 77] width 155 height 15
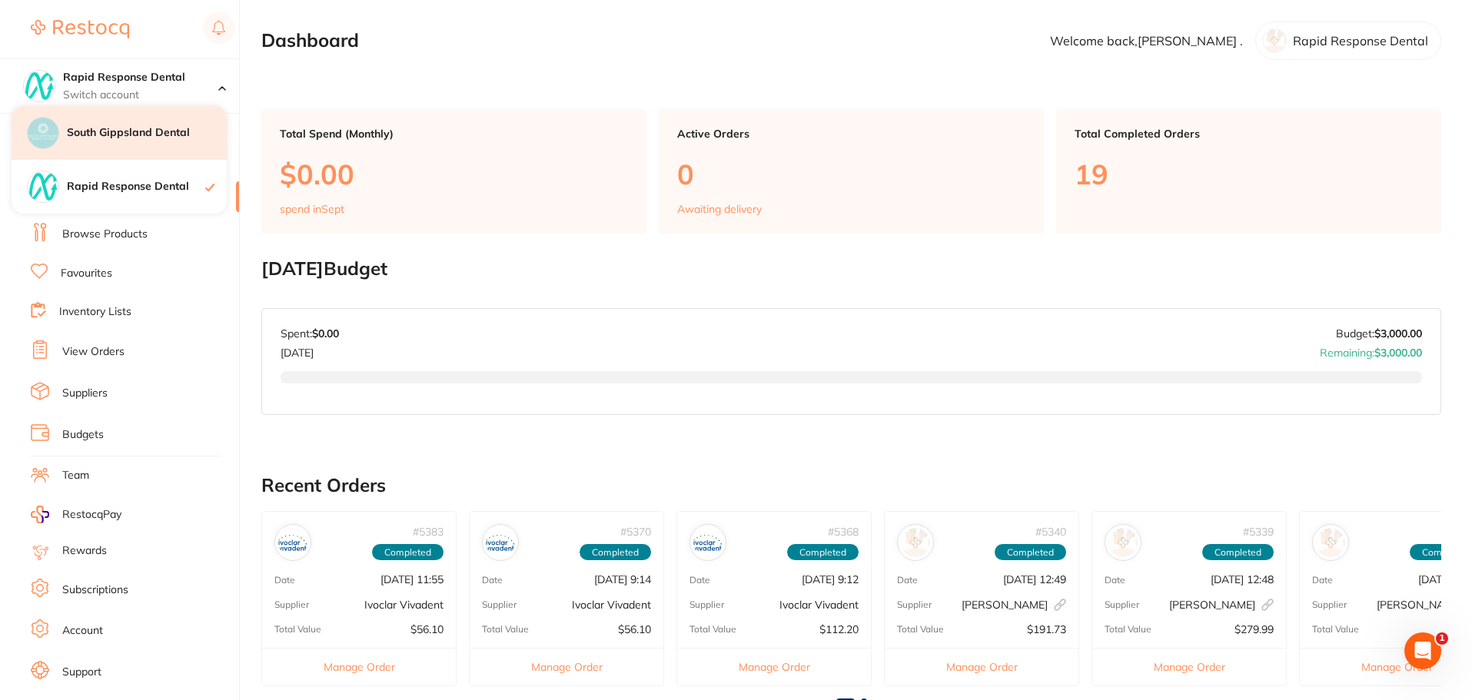
click at [151, 138] on h4 "South Gippsland Dental" at bounding box center [147, 132] width 160 height 15
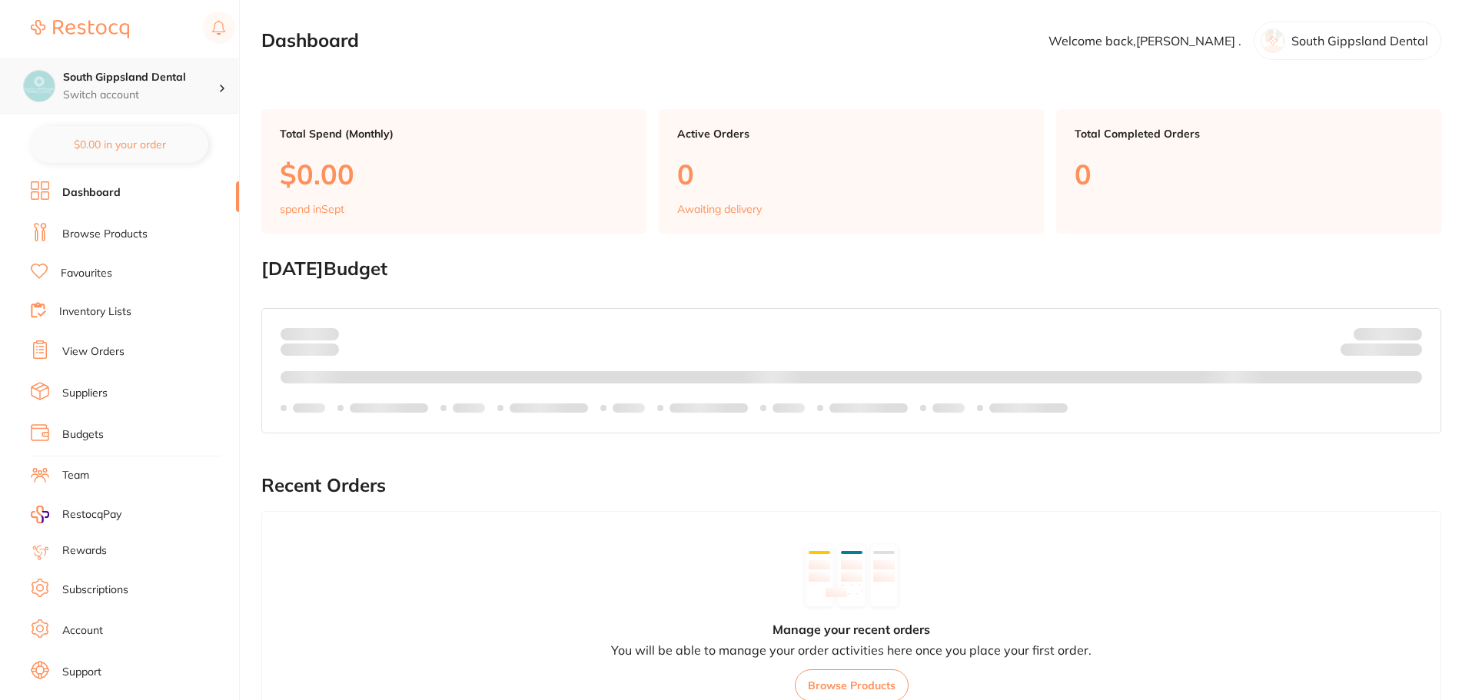
click at [159, 101] on p "Switch account" at bounding box center [140, 95] width 155 height 15
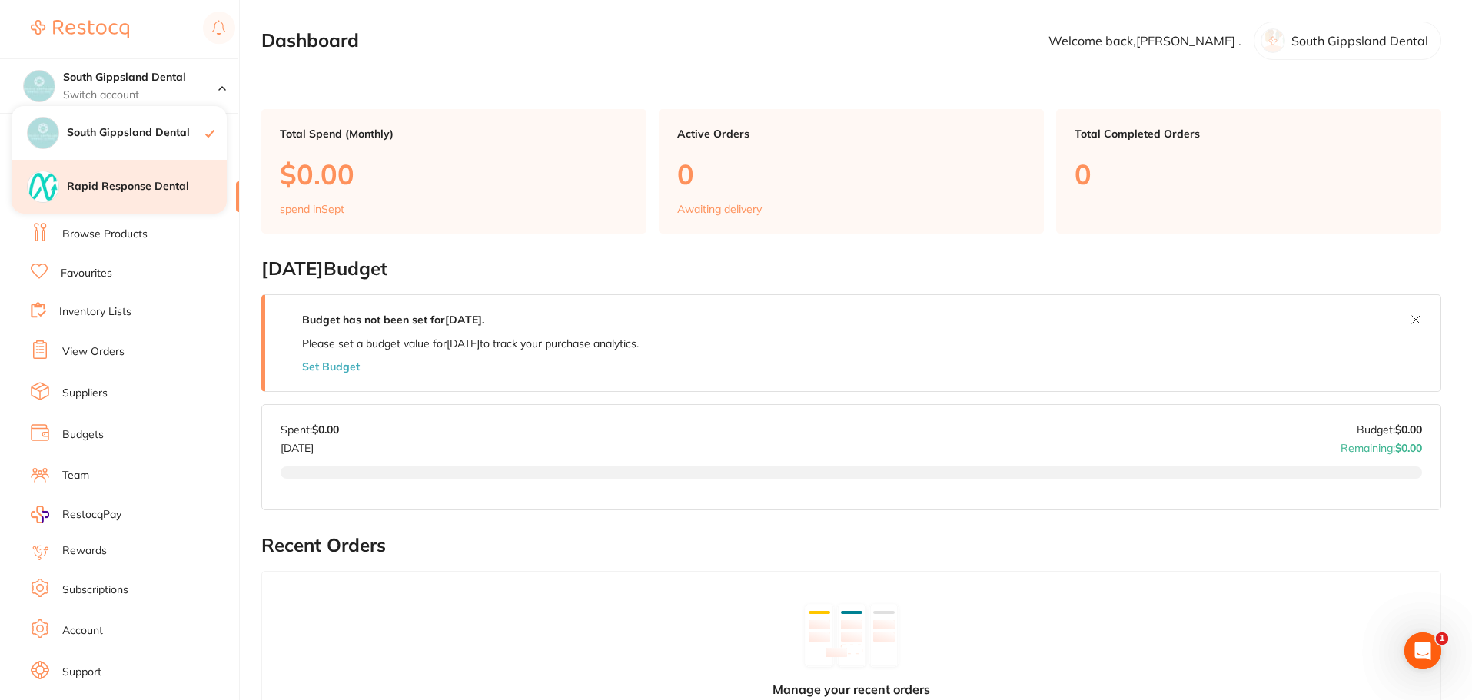
click at [134, 198] on div "Rapid Response Dental" at bounding box center [119, 187] width 215 height 54
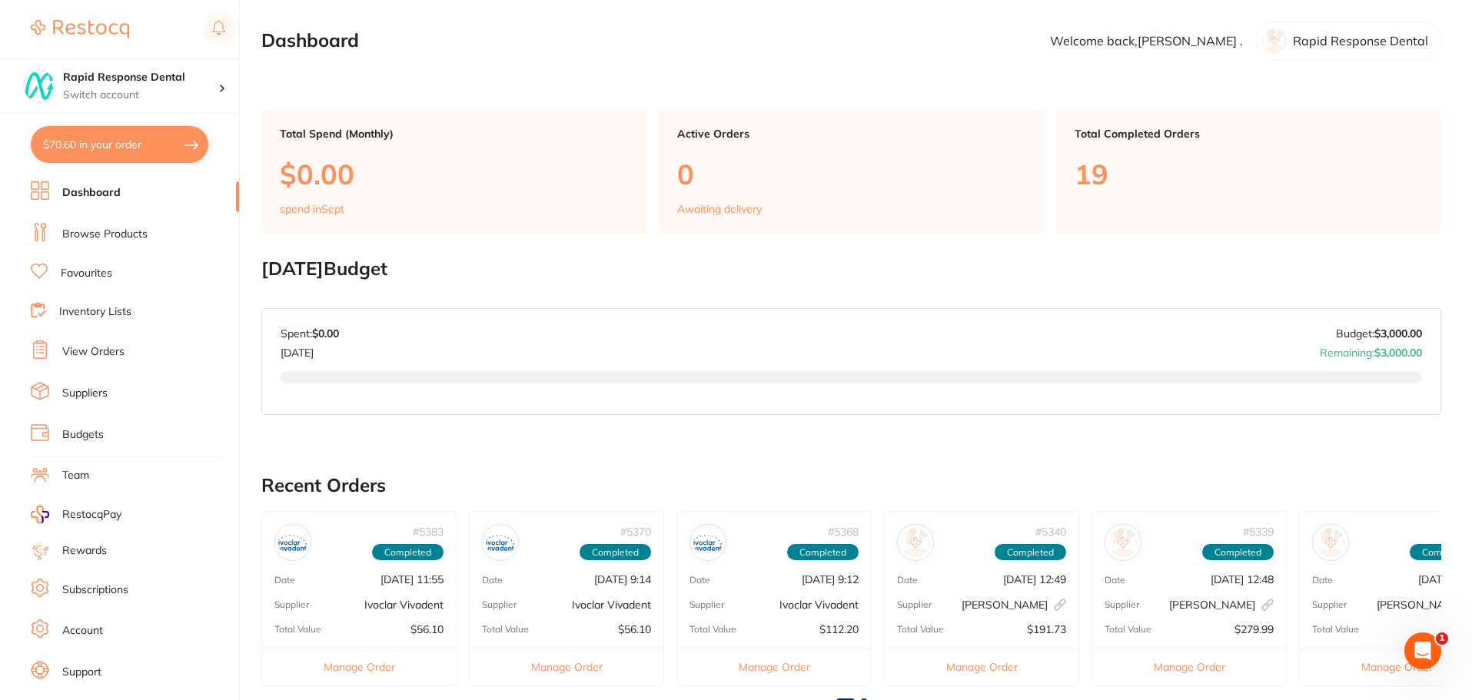
click at [83, 383] on li "Suppliers" at bounding box center [135, 393] width 208 height 23
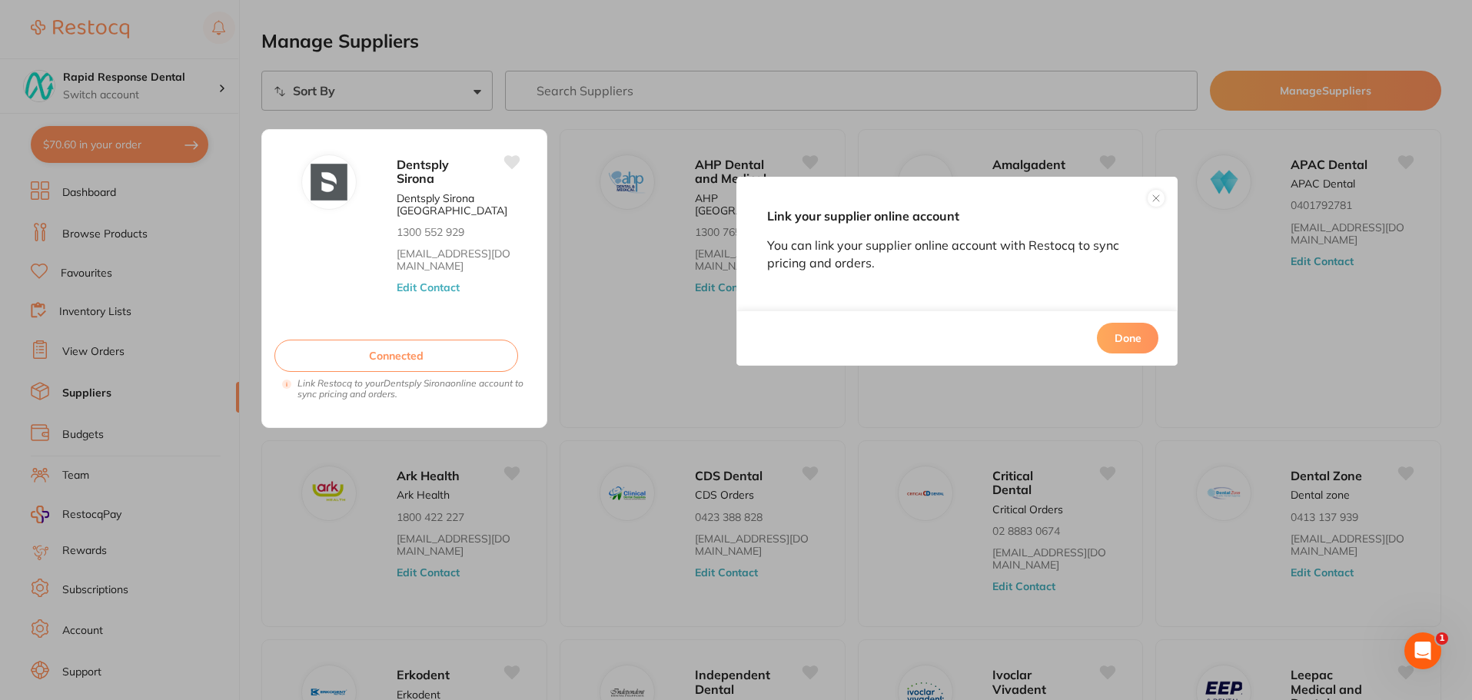
click at [630, 350] on div "Link your supplier online account You can link your supplier online account wit…" at bounding box center [736, 350] width 1472 height 700
click at [1147, 188] on div "Link your supplier online account You can link your supplier online account wit…" at bounding box center [957, 271] width 442 height 189
click at [1157, 193] on button at bounding box center [1156, 198] width 18 height 18
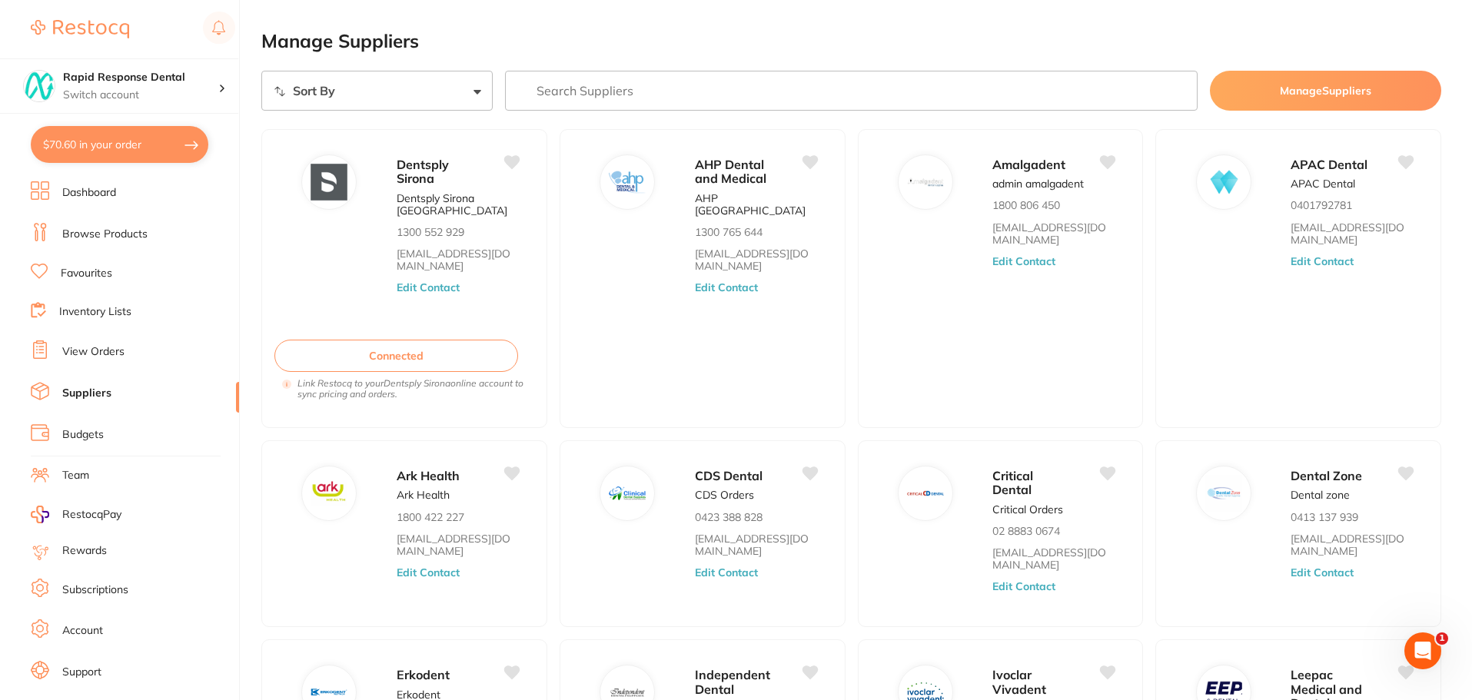
click at [646, 91] on input "search" at bounding box center [851, 91] width 693 height 40
type input "dentavision"
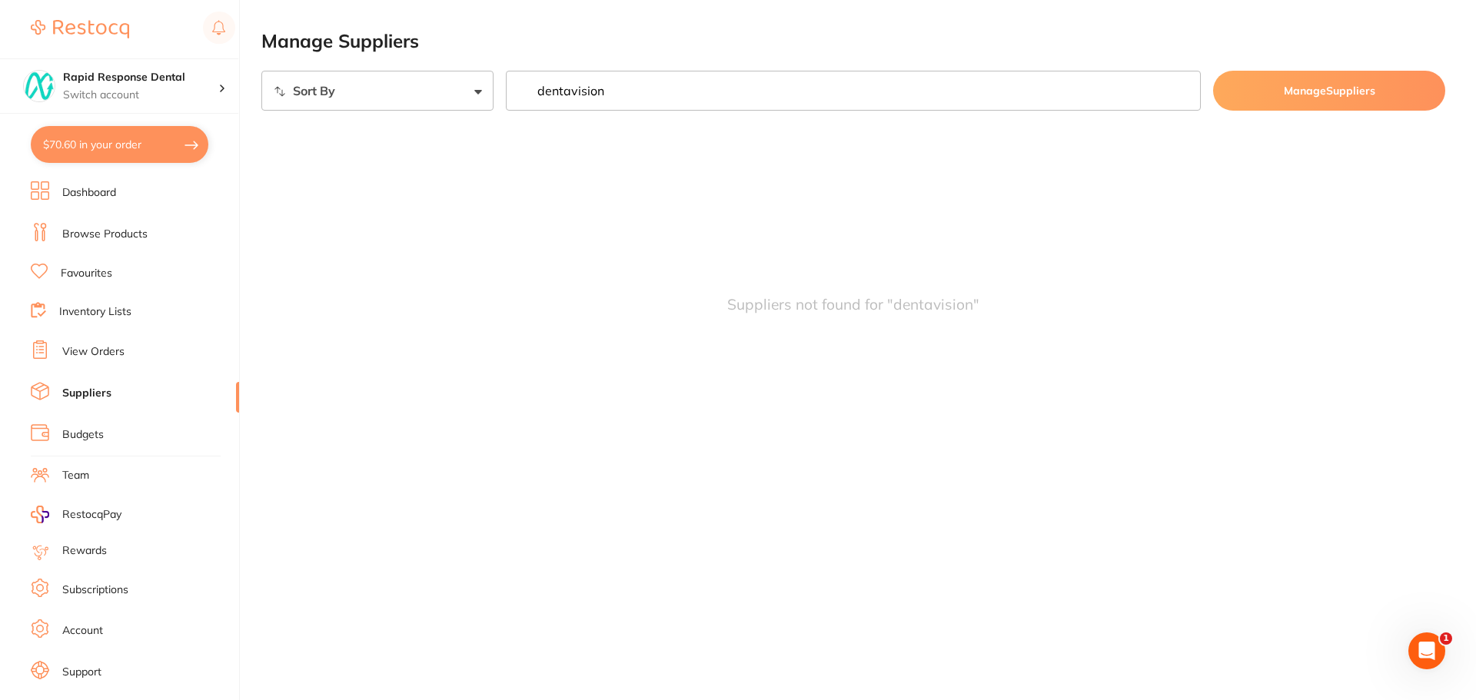
drag, startPoint x: 646, startPoint y: 91, endPoint x: 188, endPoint y: 51, distance: 459.0
click at [188, 51] on div "$70.60 Rapid Response Dental Switch account South Gippsland Dental Rapid Respon…" at bounding box center [738, 350] width 1476 height 700
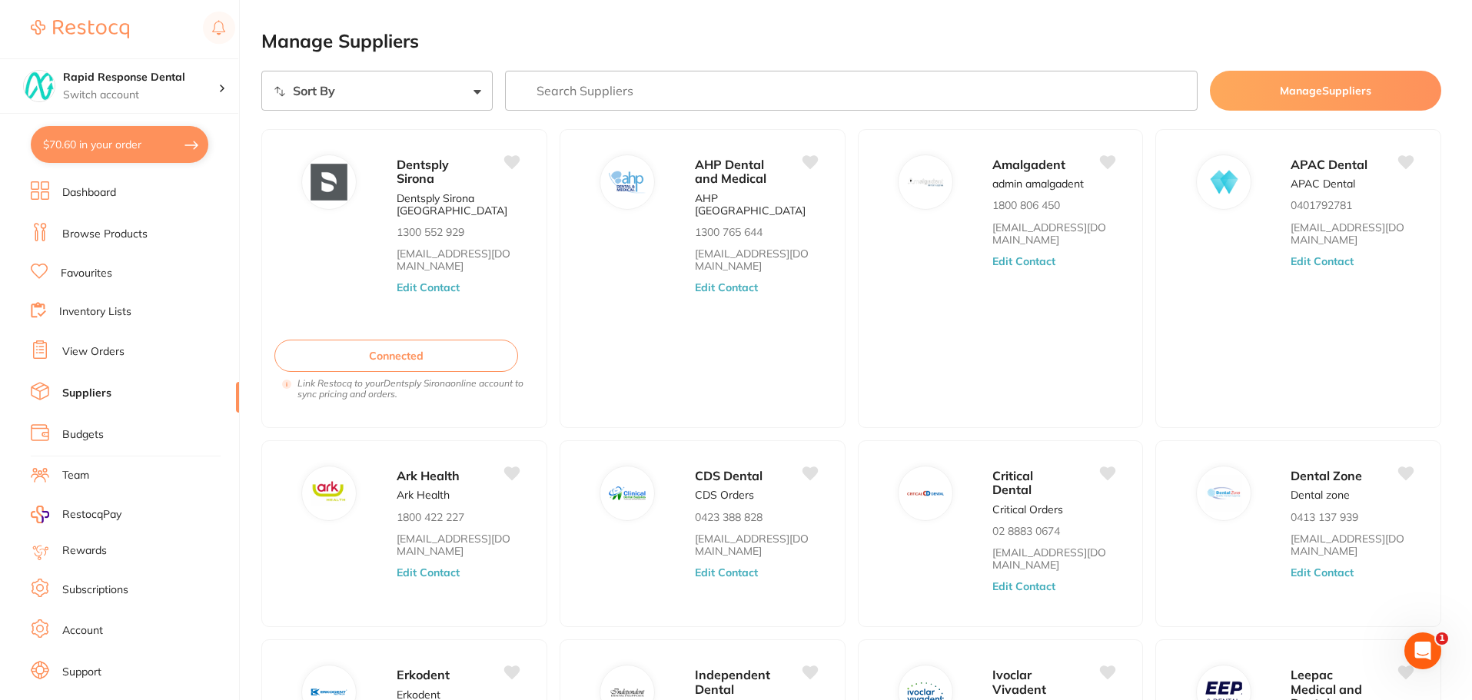
click at [1301, 88] on button "Manage Suppliers" at bounding box center [1325, 91] width 231 height 40
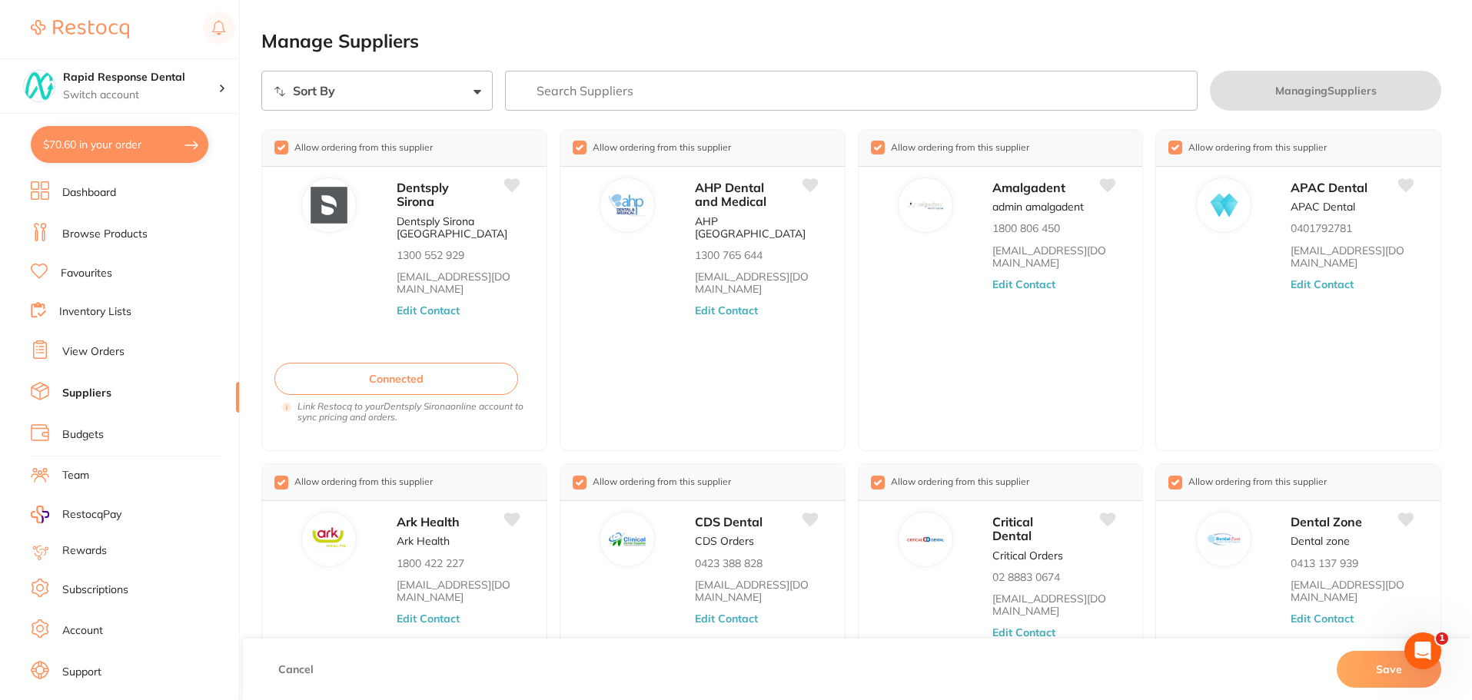
click at [1000, 115] on section "Sort By A-Z Z-A Managing Suppliers Allow ordering from this supplier Dentsply S…" at bounding box center [851, 521] width 1180 height 901
click at [1021, 104] on input "search" at bounding box center [851, 91] width 693 height 40
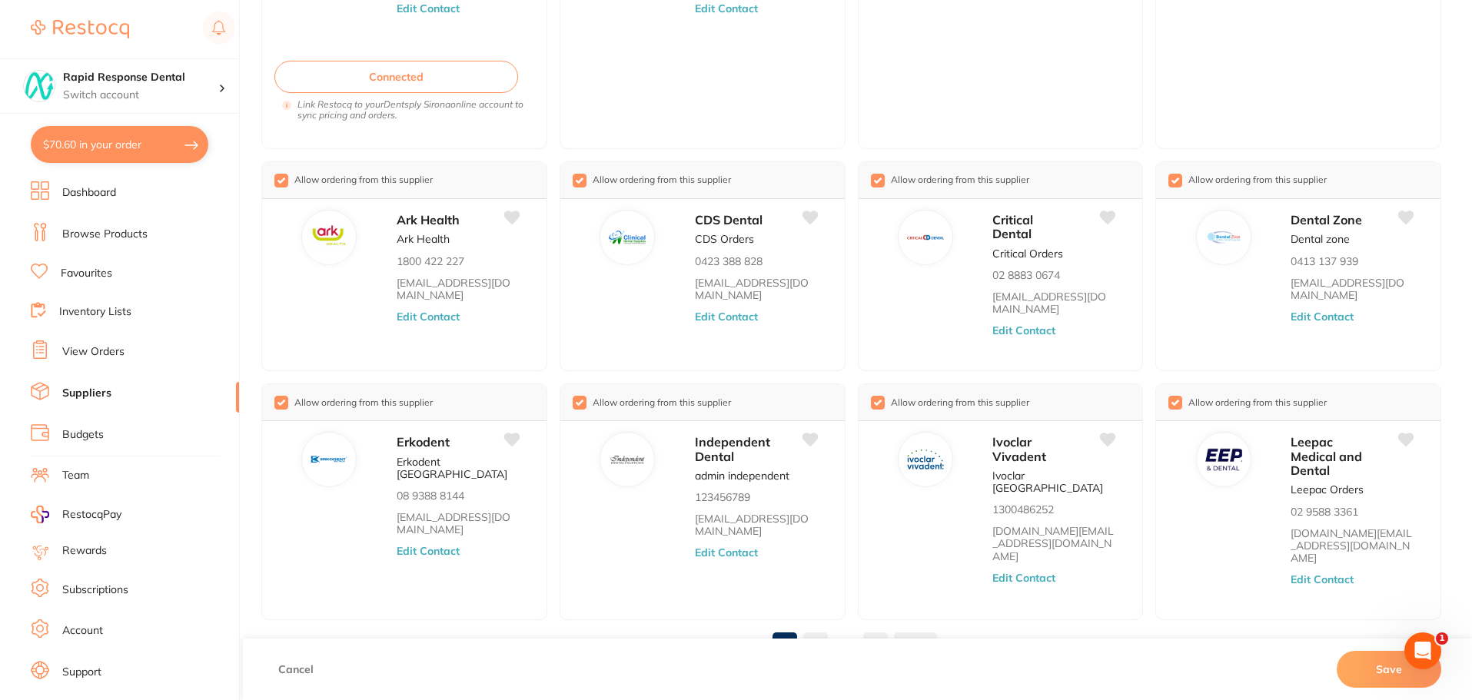
click at [815, 629] on link "2" at bounding box center [815, 644] width 25 height 31
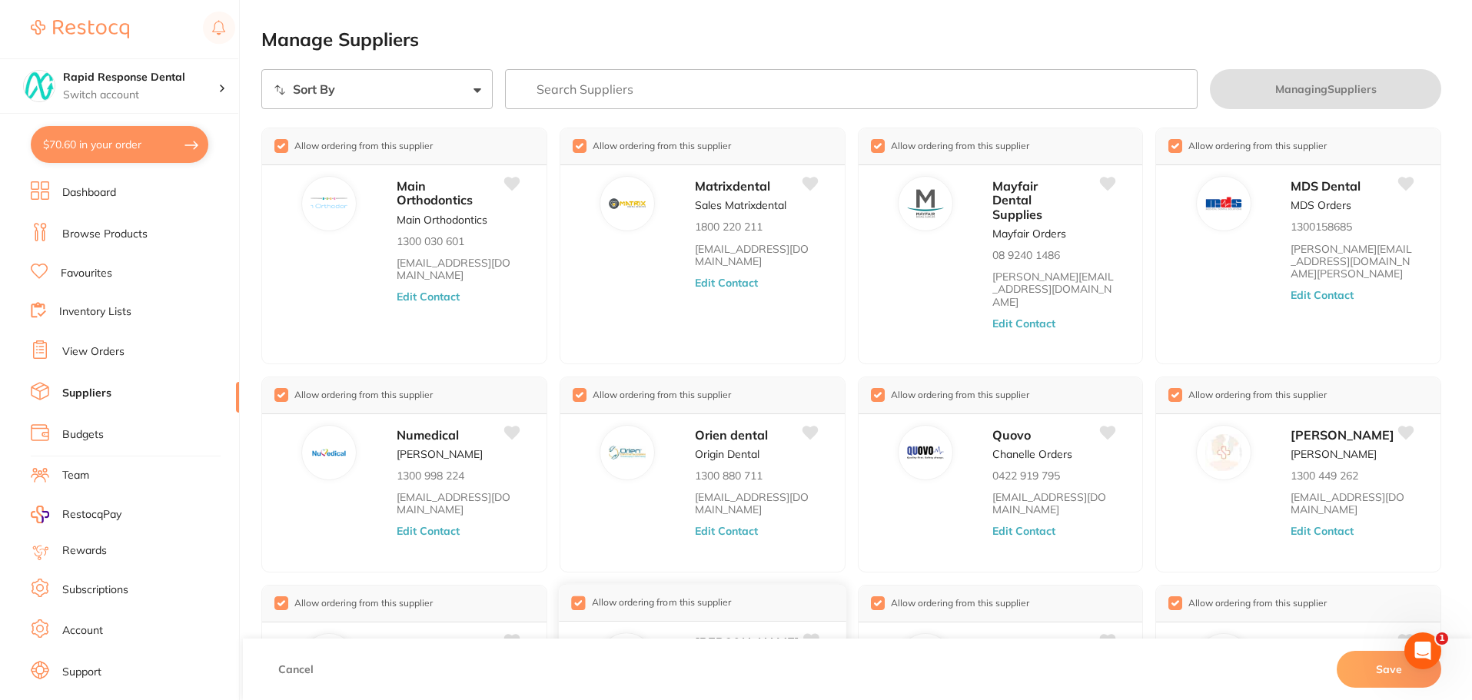
scroll to position [0, 0]
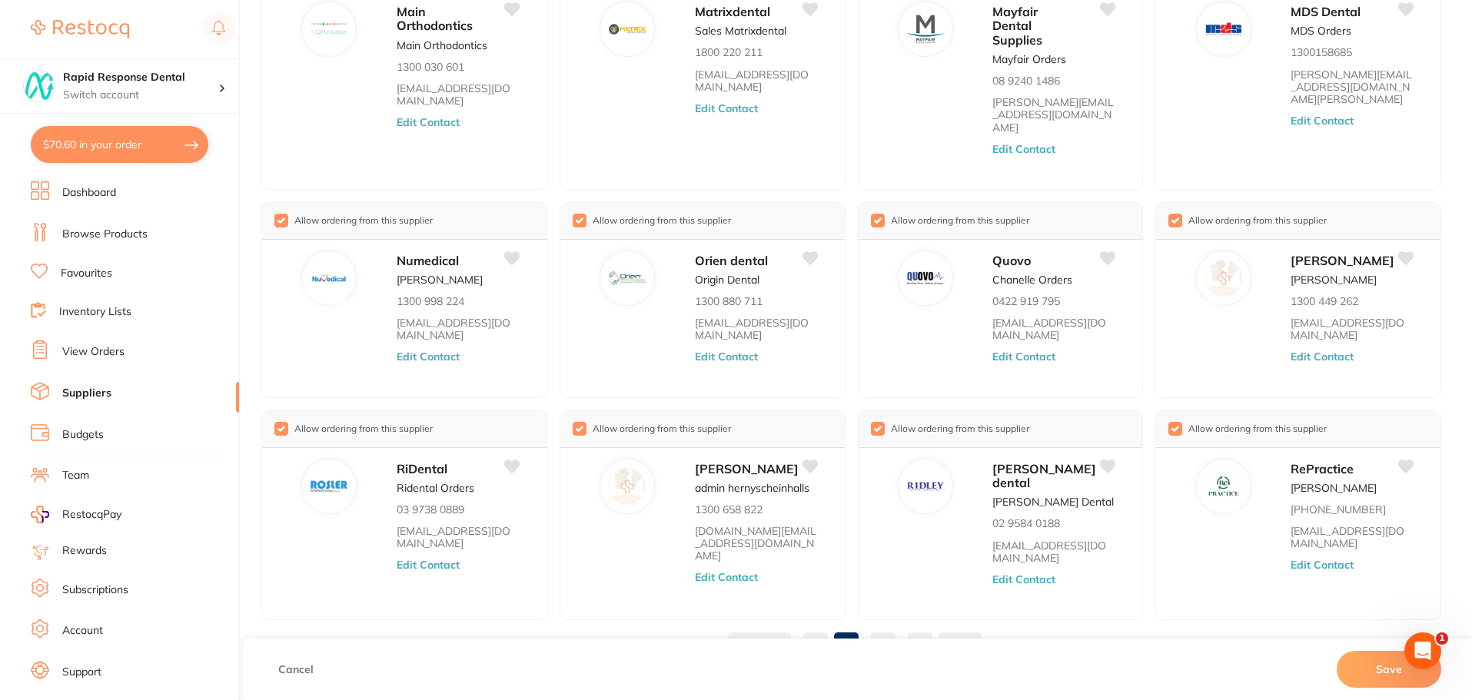
click at [882, 629] on link "3" at bounding box center [883, 644] width 25 height 31
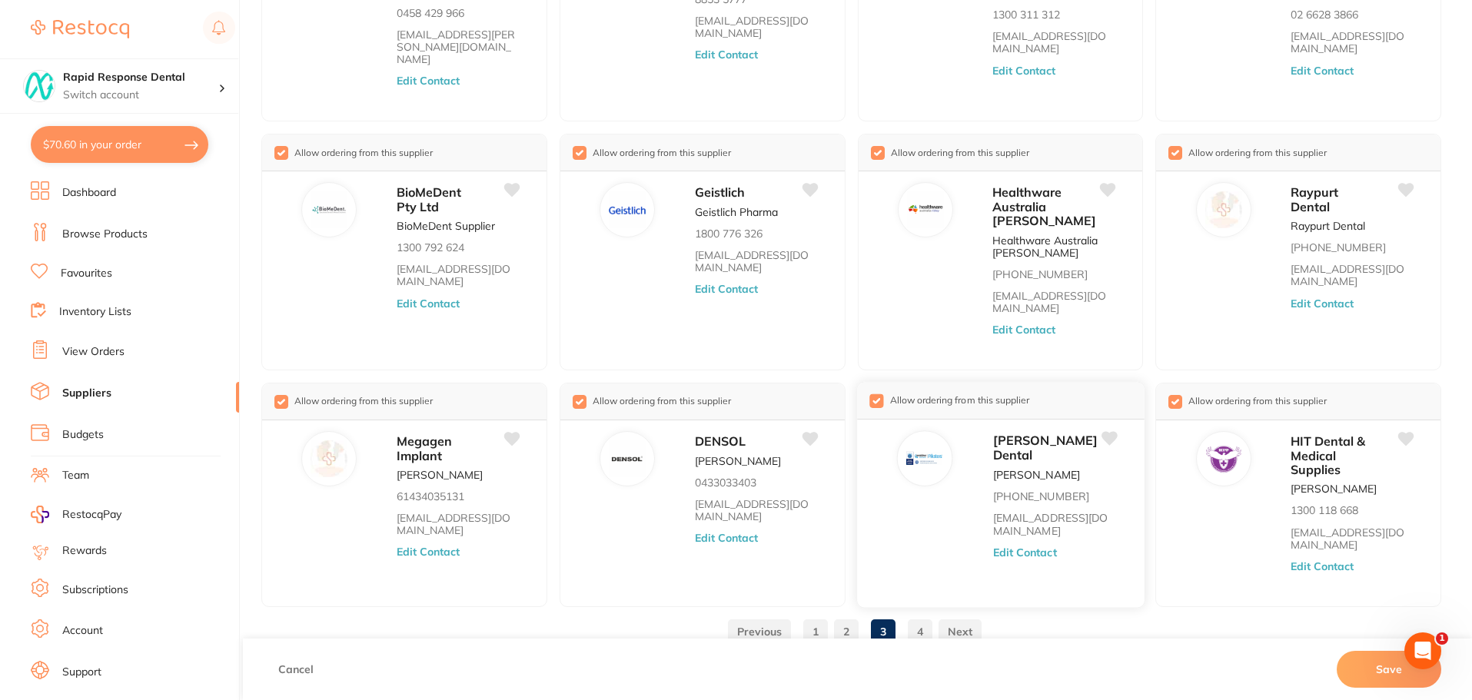
scroll to position [243, 0]
click at [912, 616] on link "4" at bounding box center [920, 631] width 25 height 31
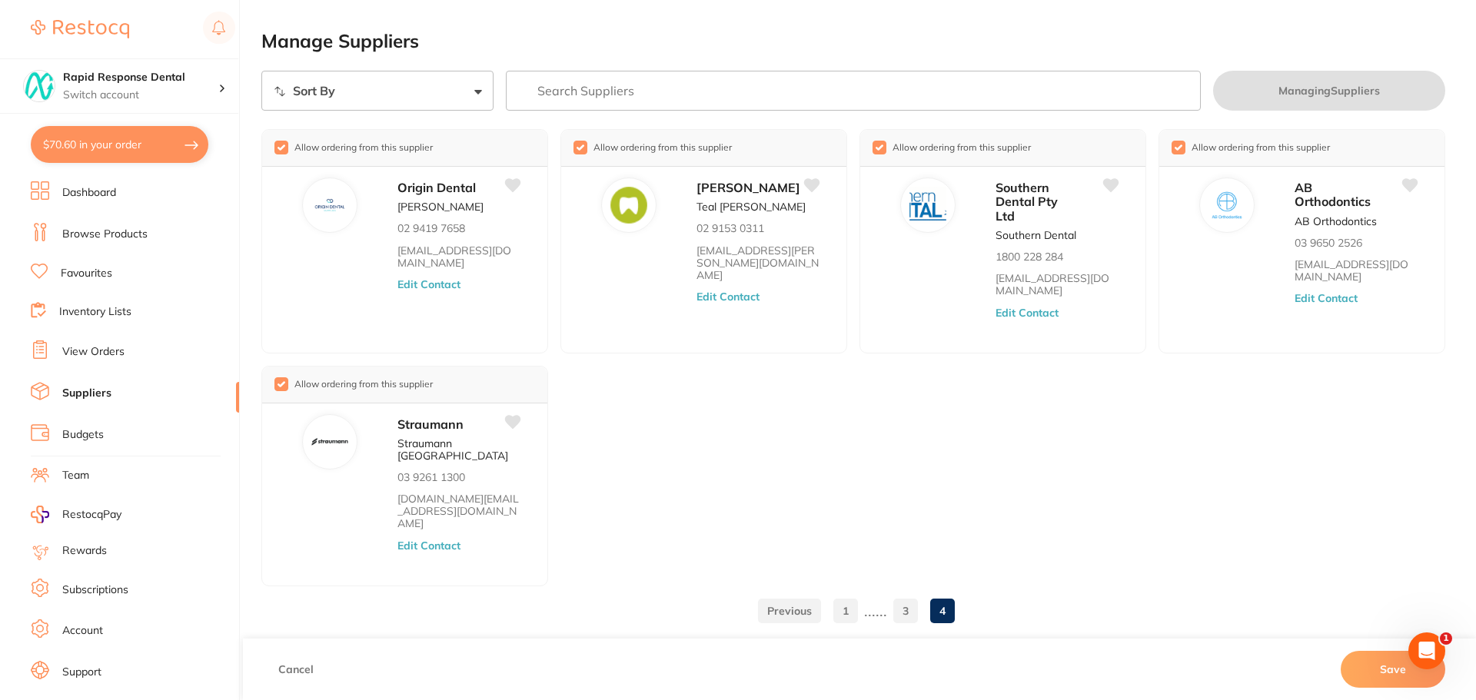
click at [840, 596] on link "1" at bounding box center [845, 611] width 25 height 31
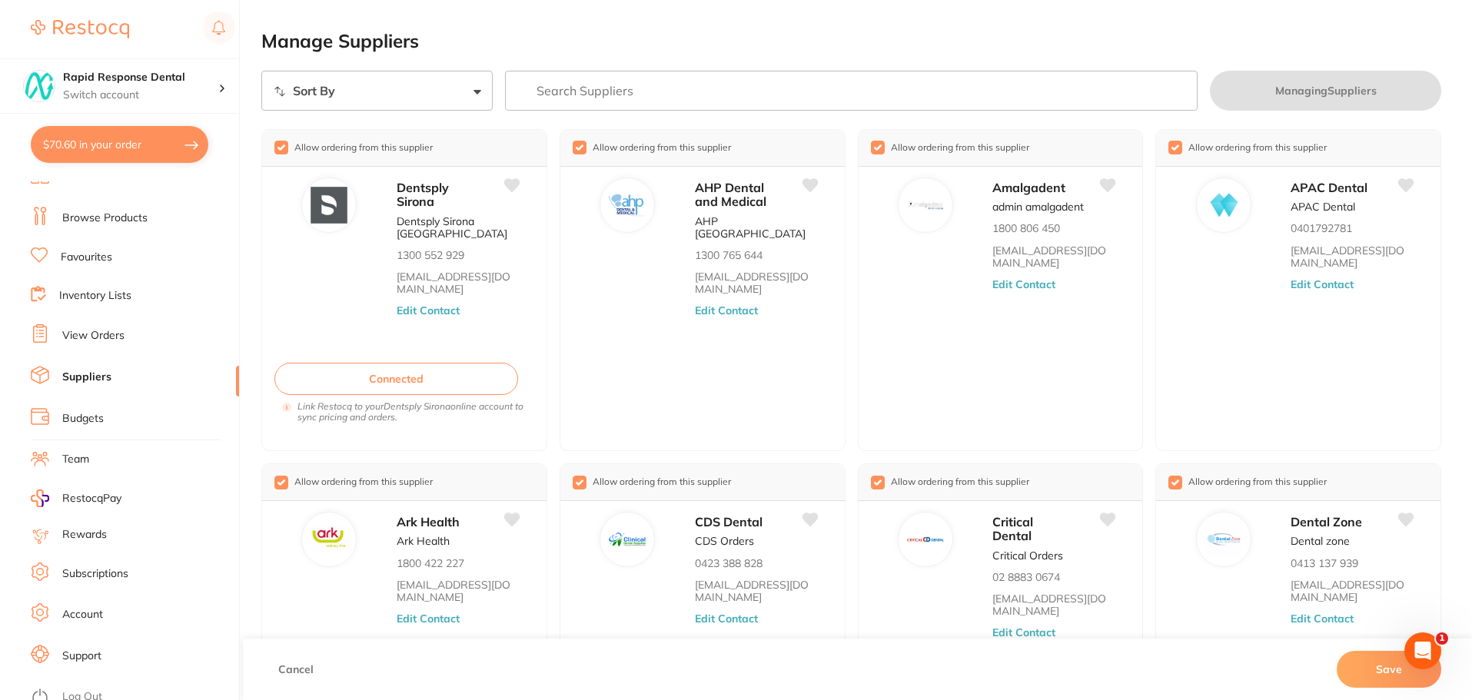
scroll to position [26, 0]
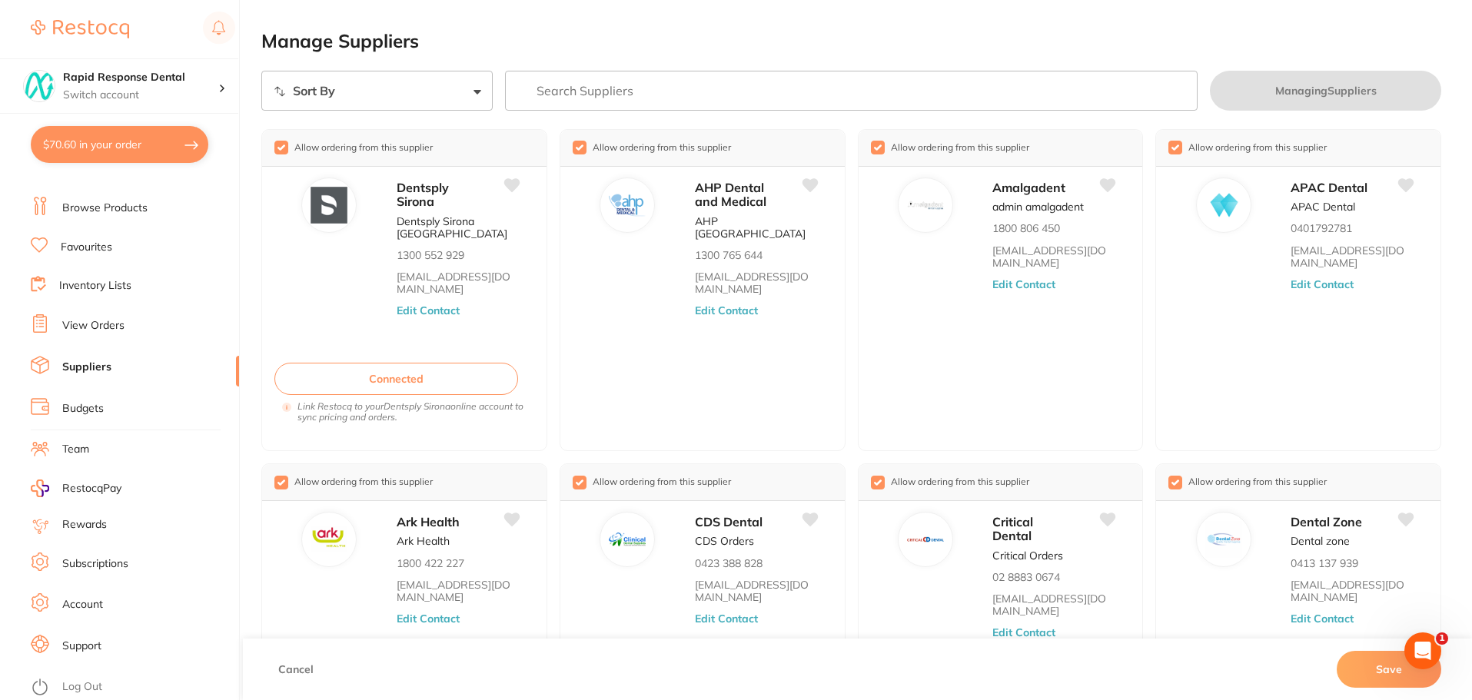
click at [80, 606] on link "Account" at bounding box center [82, 604] width 41 height 15
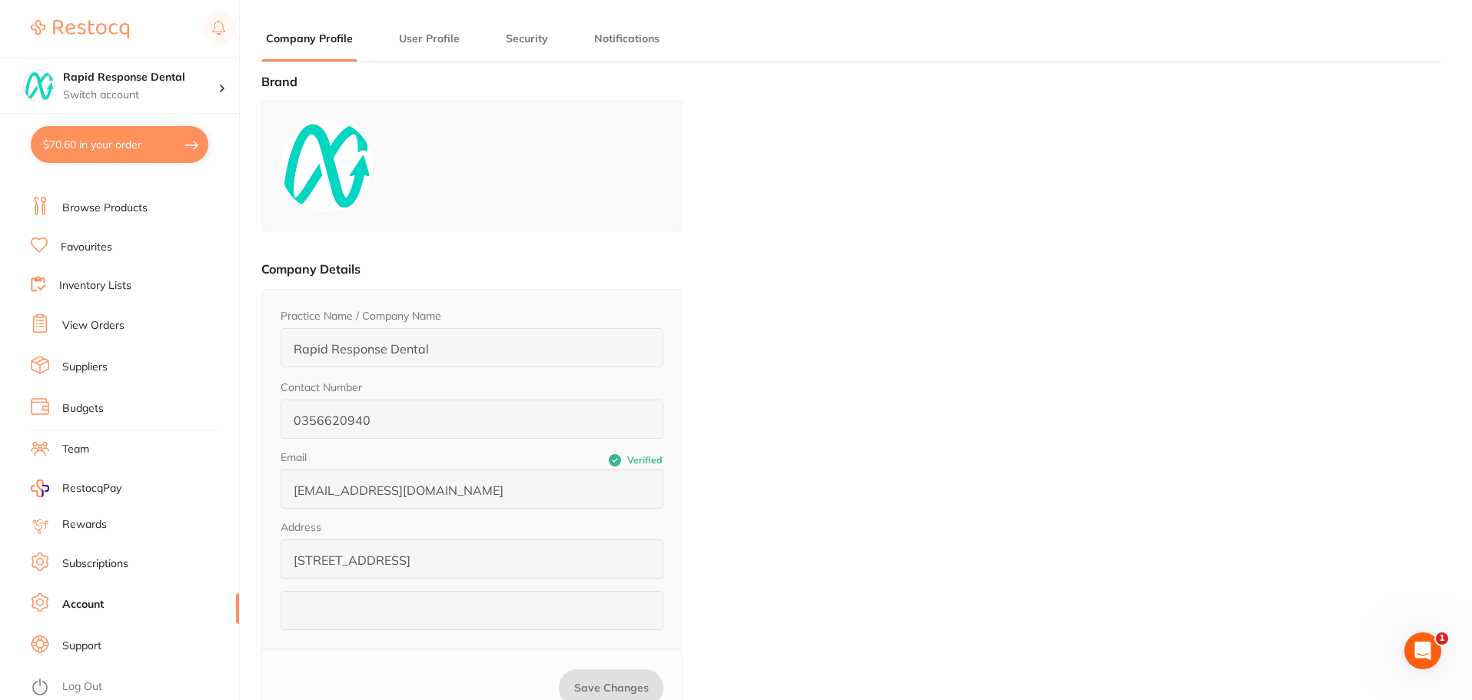
type input "[PERSON_NAME]"
type input "."
type input "[EMAIL_ADDRESS][DOMAIN_NAME]"
click at [180, 88] on p "Switch account" at bounding box center [140, 95] width 155 height 15
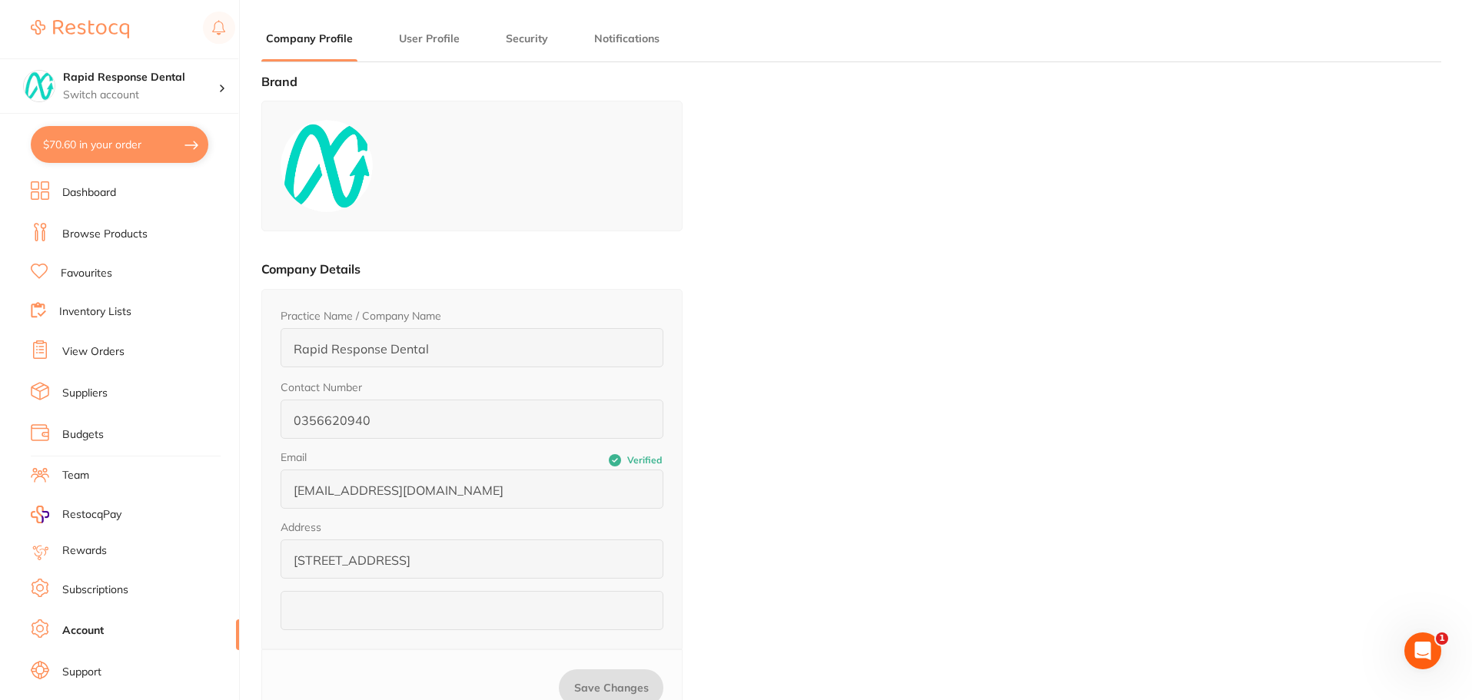
click at [115, 188] on link "Dashboard" at bounding box center [89, 192] width 54 height 15
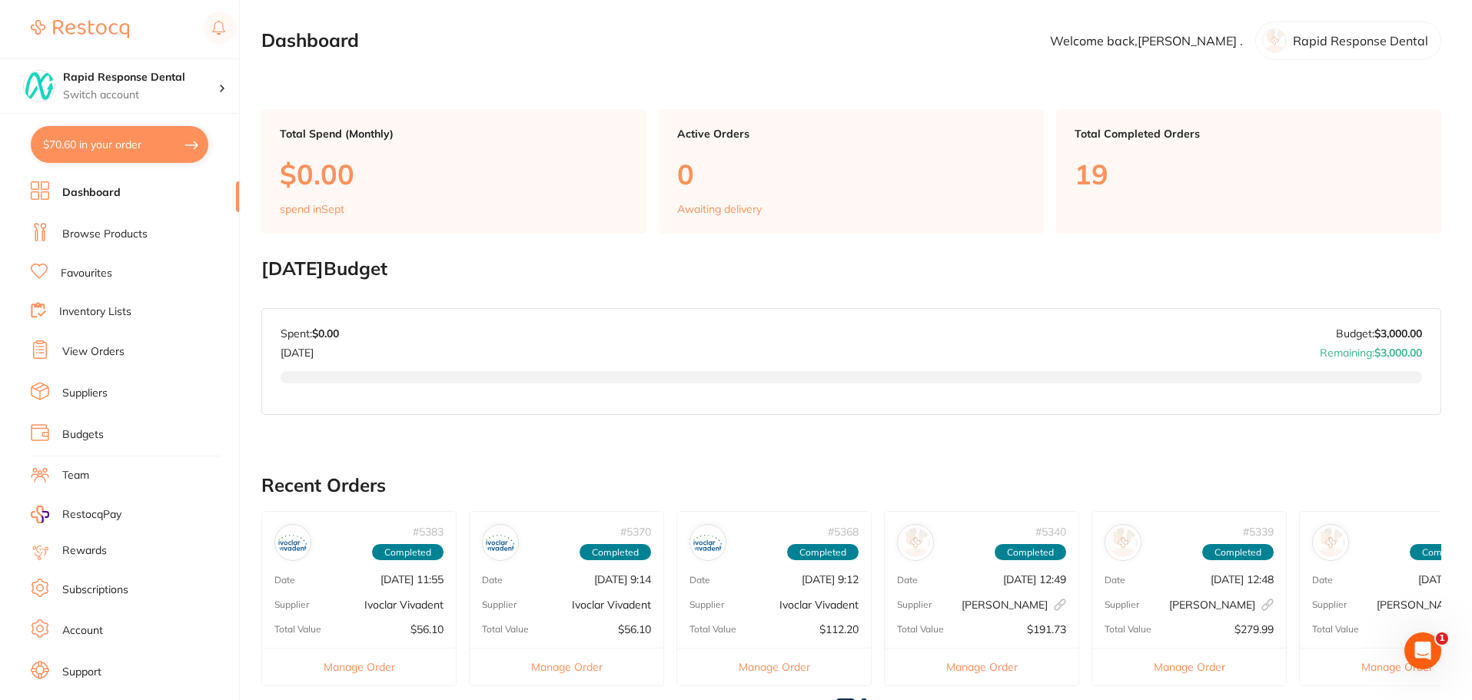
click at [90, 219] on ul "Dashboard Browse Products Favourites Inventory Lists View Orders Suppliers Budg…" at bounding box center [135, 446] width 208 height 530
click at [158, 105] on div "Rapid Response Dental Switch account" at bounding box center [119, 85] width 238 height 55
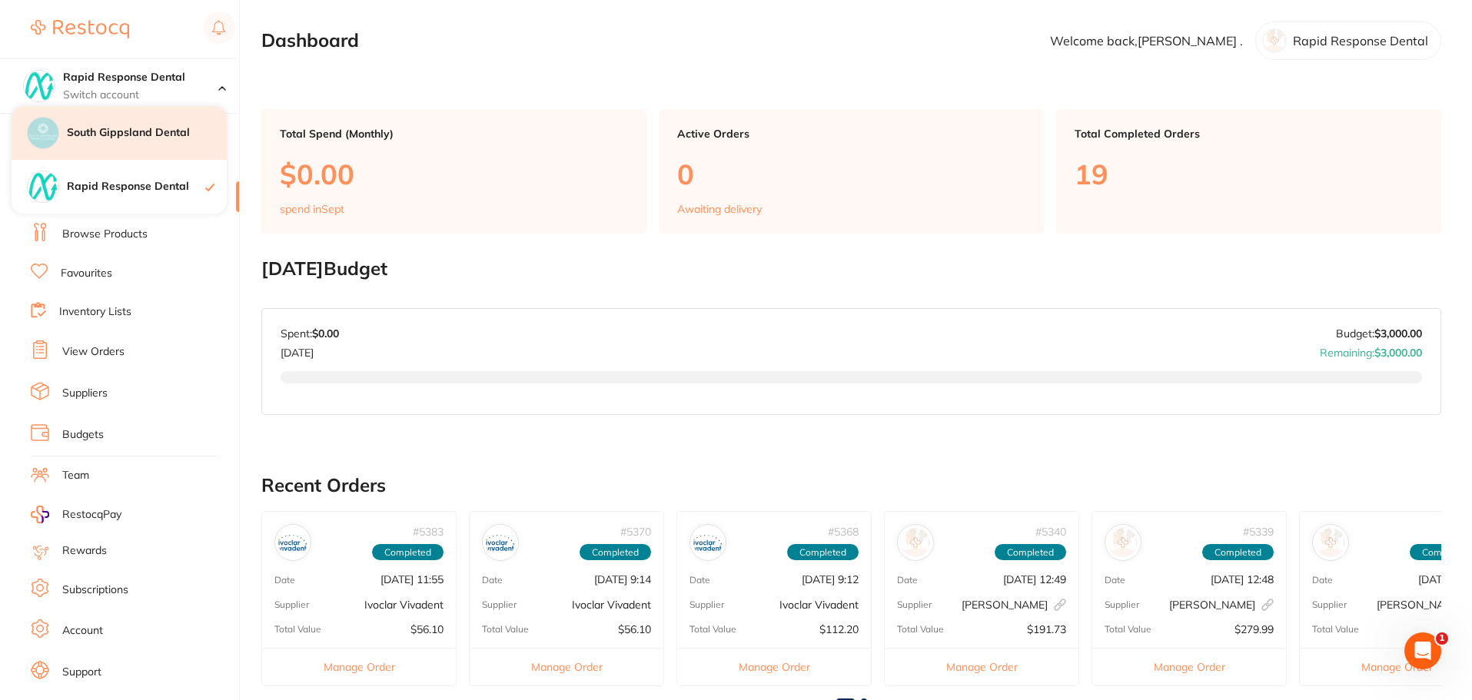
click at [148, 147] on div "South Gippsland Dental" at bounding box center [119, 133] width 215 height 54
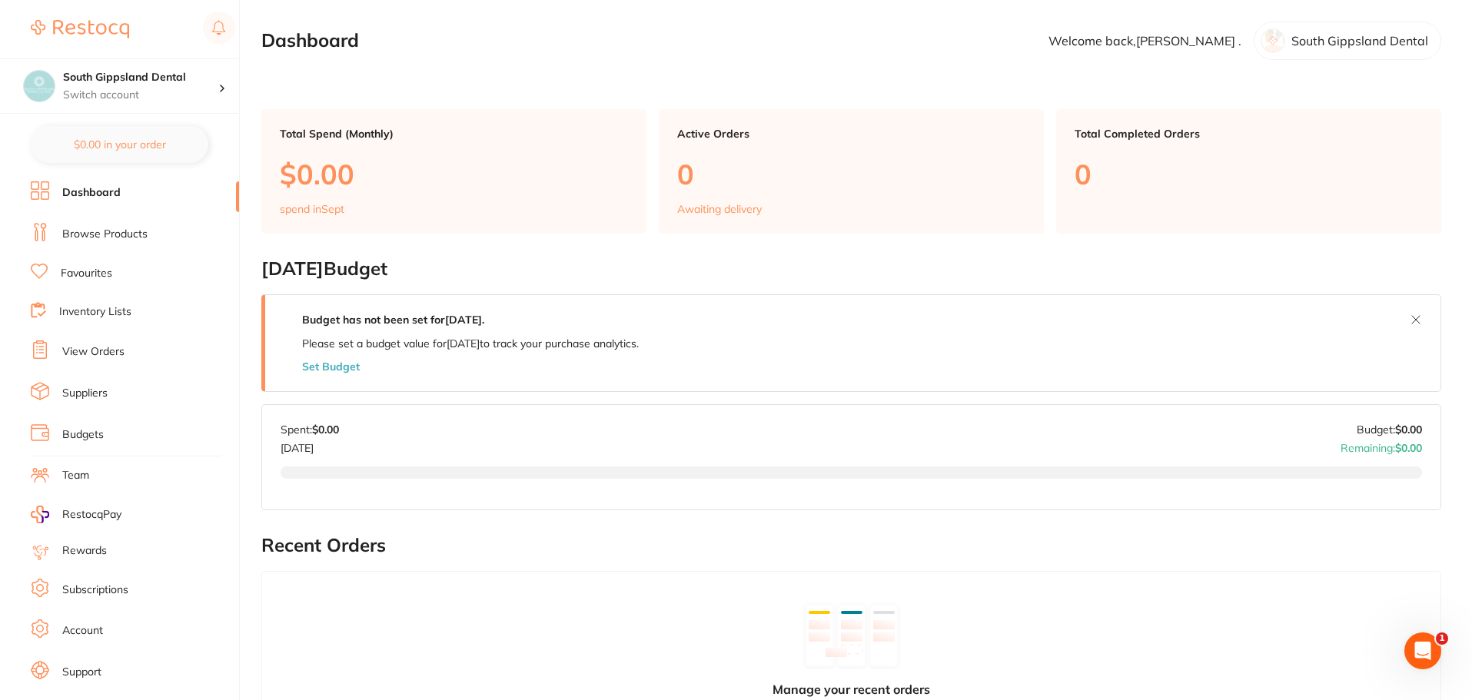
click at [122, 184] on li "Dashboard" at bounding box center [135, 192] width 208 height 23
click at [151, 281] on li "Favourites" at bounding box center [135, 274] width 208 height 20
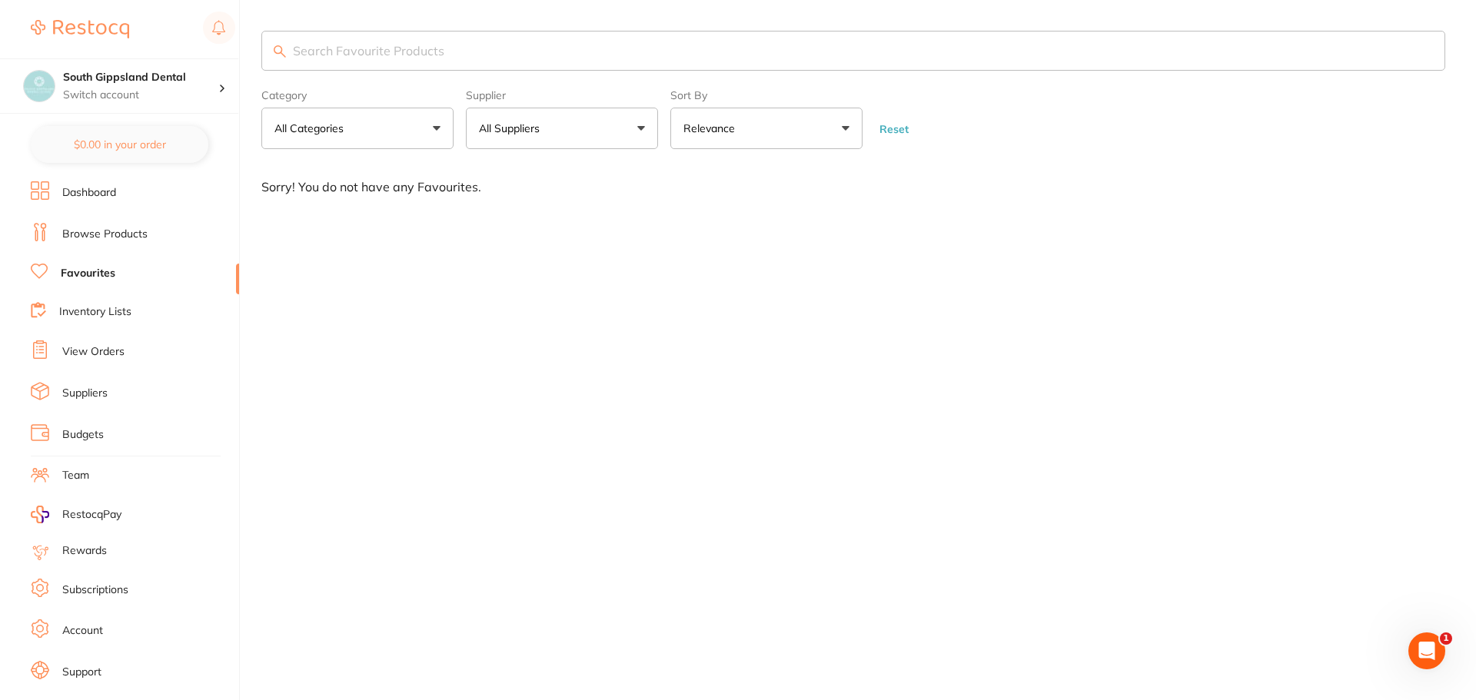
click at [119, 317] on link "Inventory Lists" at bounding box center [95, 311] width 72 height 15
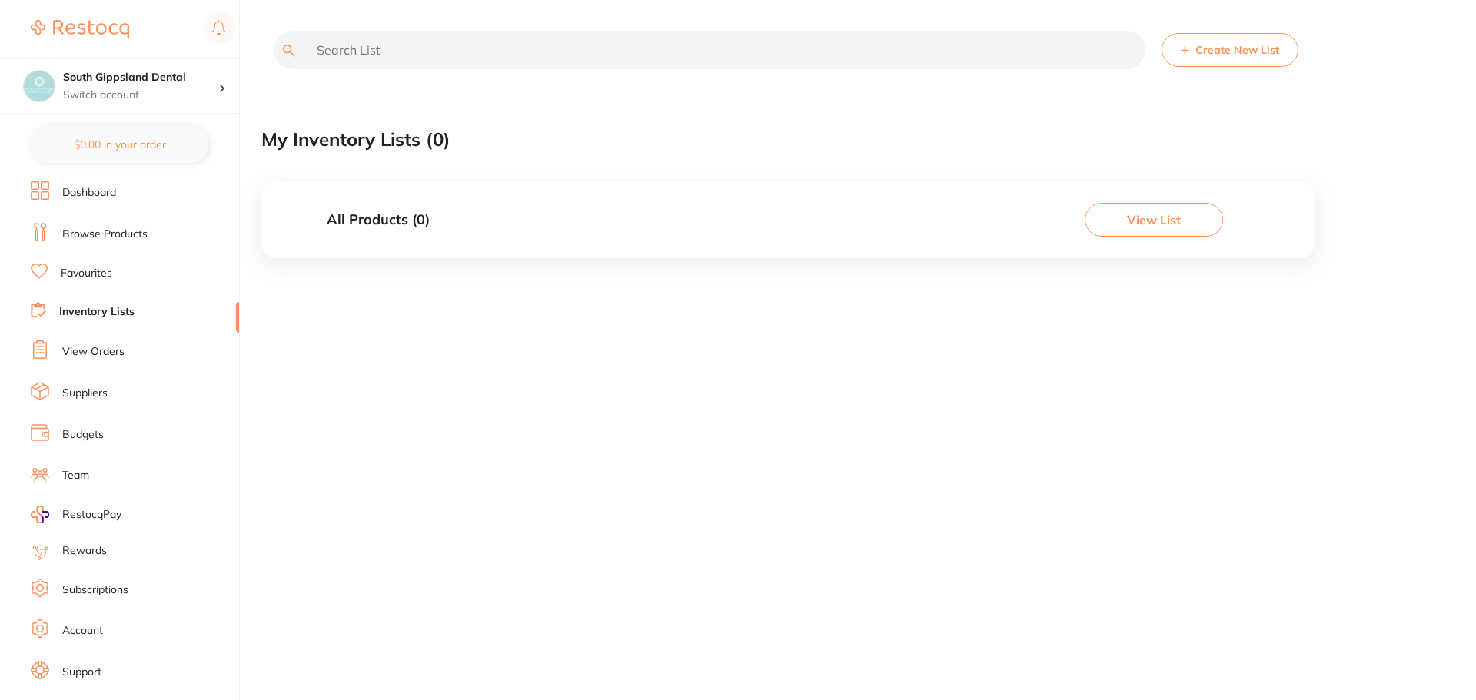
click at [115, 346] on link "View Orders" at bounding box center [93, 351] width 62 height 15
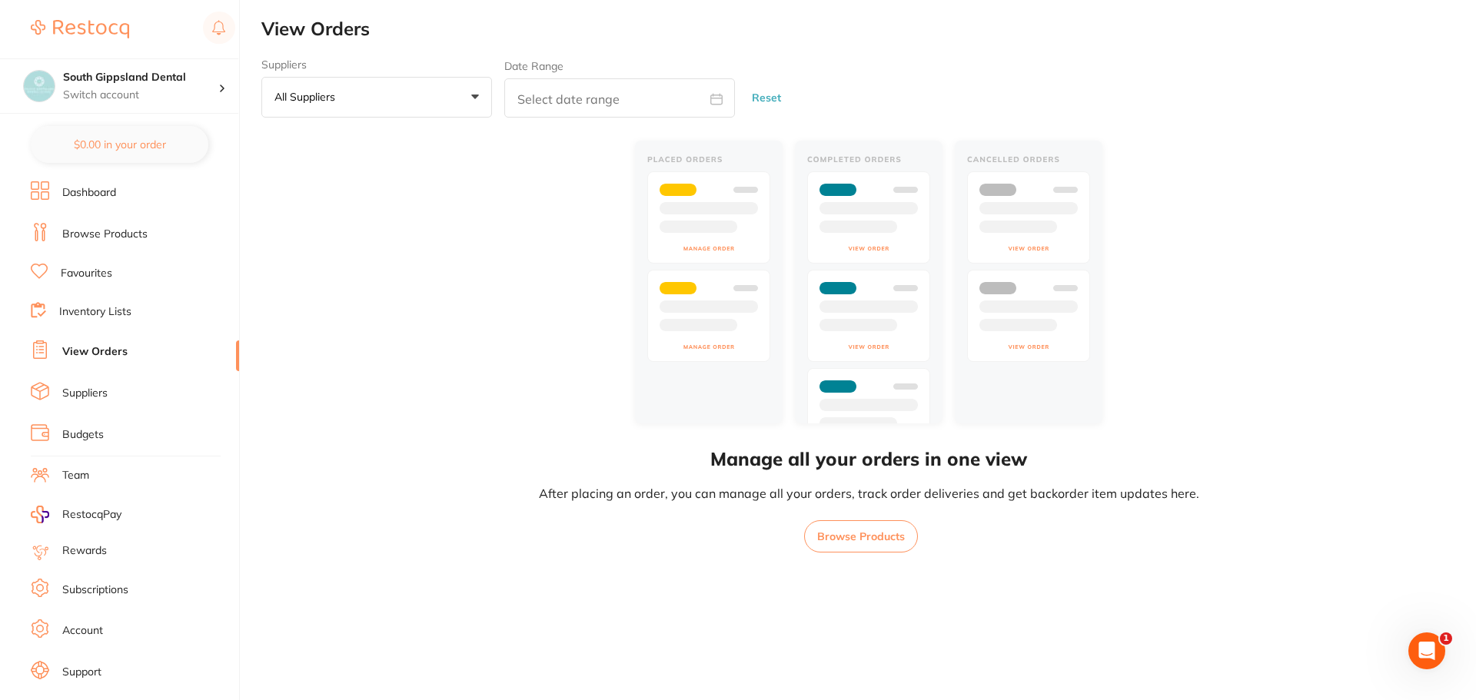
click at [105, 401] on li "Suppliers" at bounding box center [135, 393] width 208 height 23
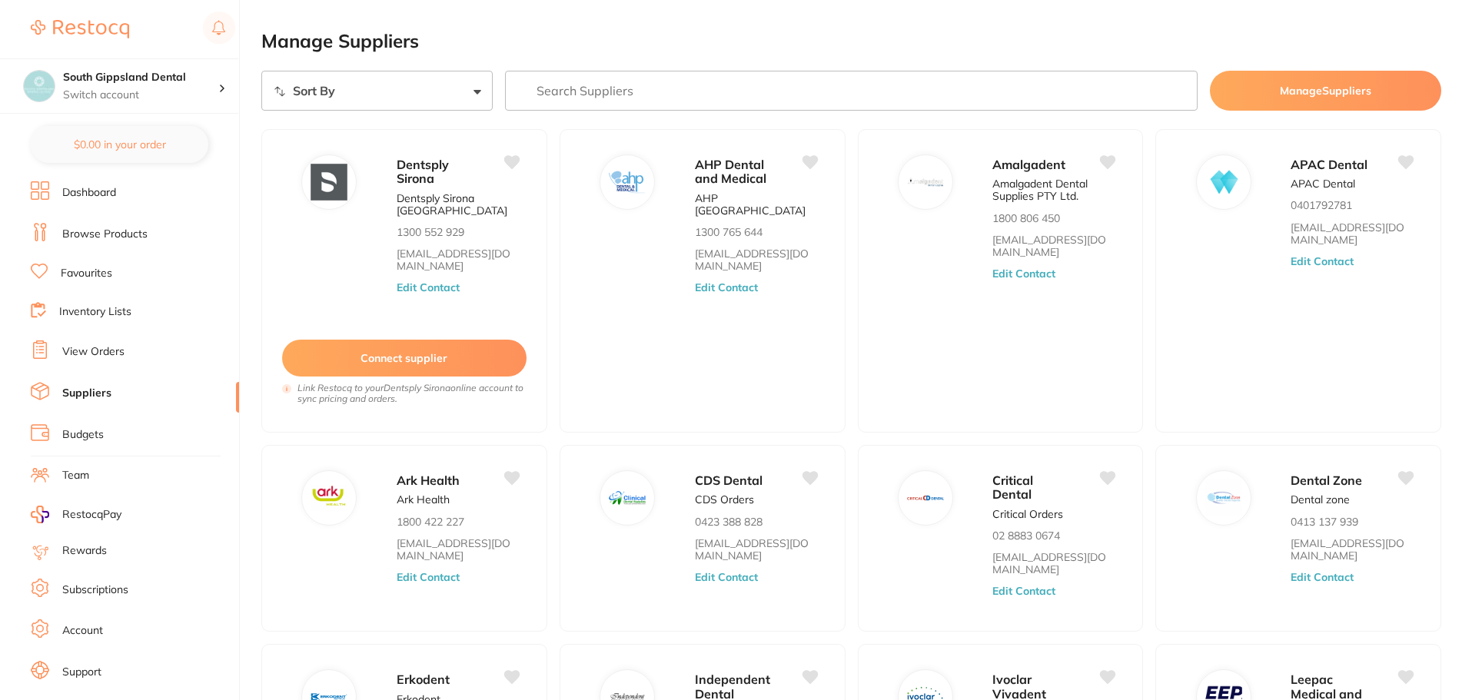
click at [115, 432] on li "Budgets" at bounding box center [135, 434] width 208 height 23
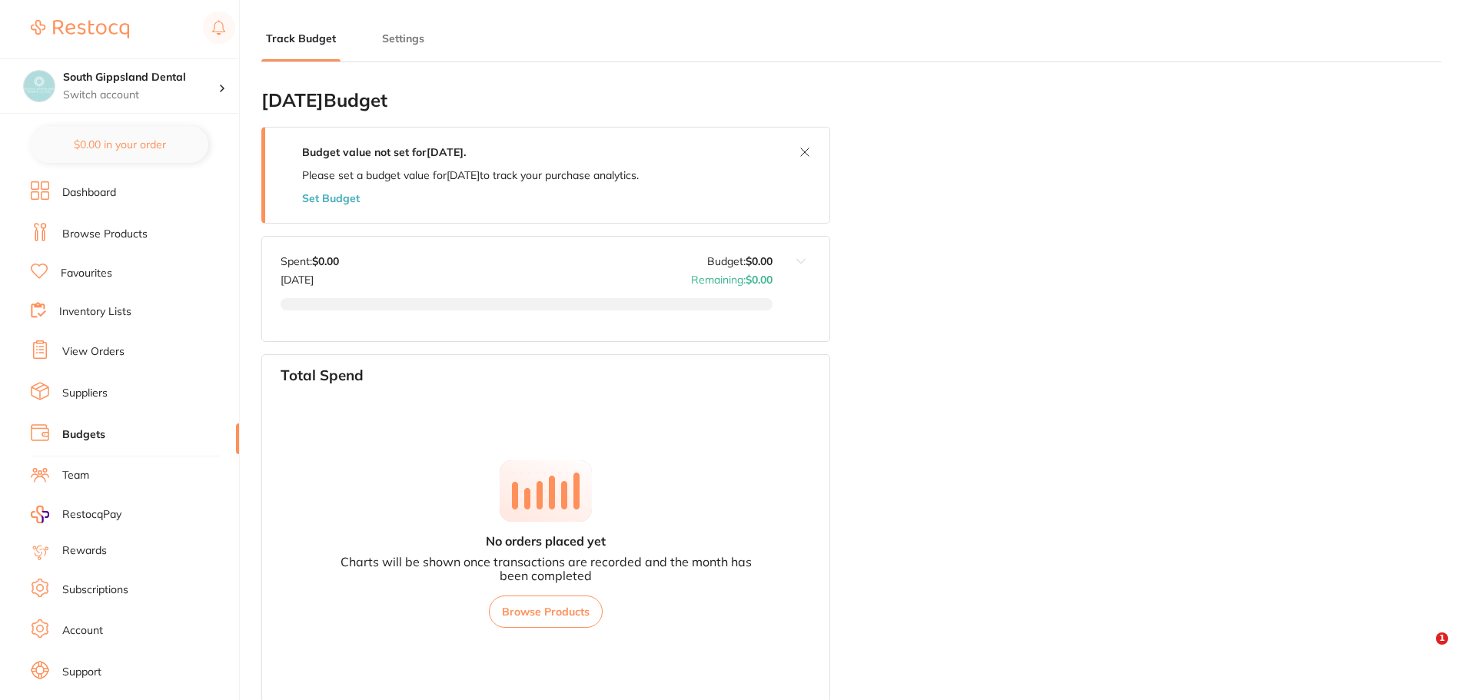
click at [119, 400] on li "Suppliers" at bounding box center [135, 393] width 208 height 23
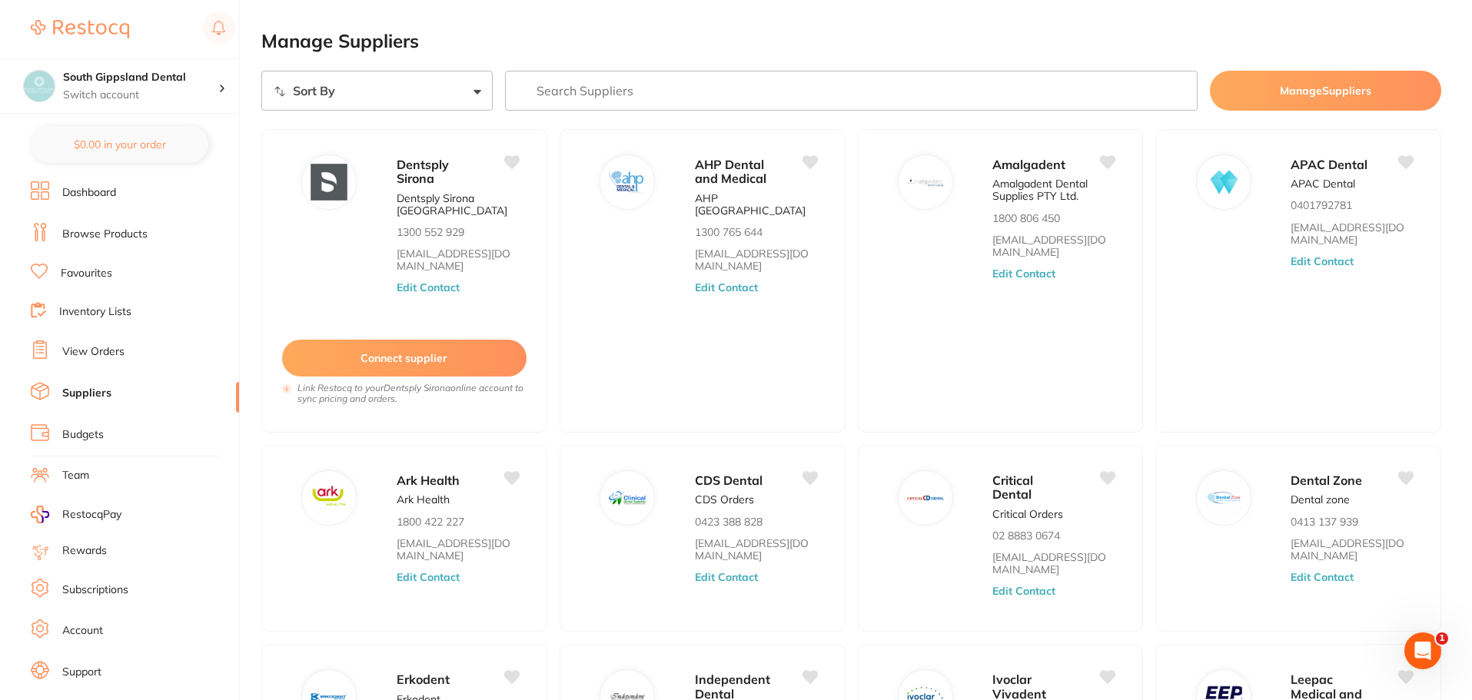
click at [648, 81] on input "search" at bounding box center [851, 91] width 693 height 40
type input "m"
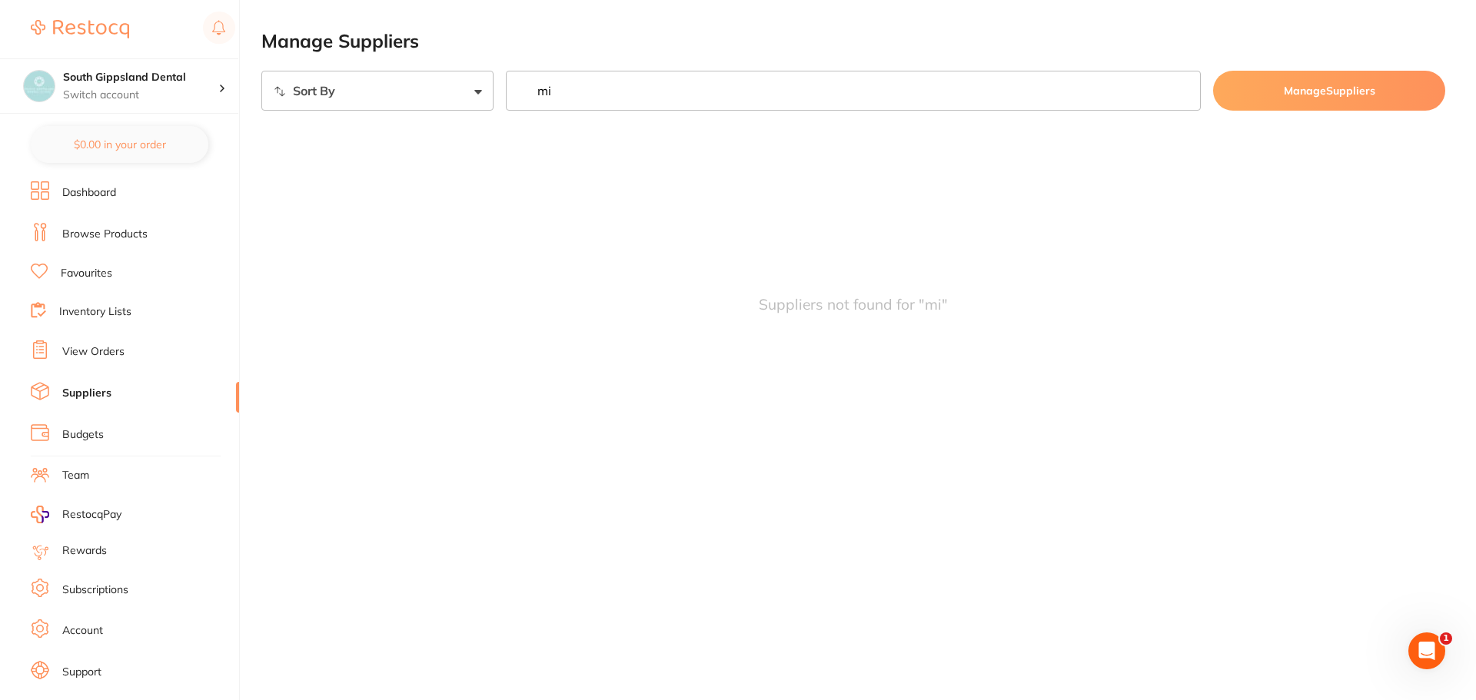
type input "m"
type input "g"
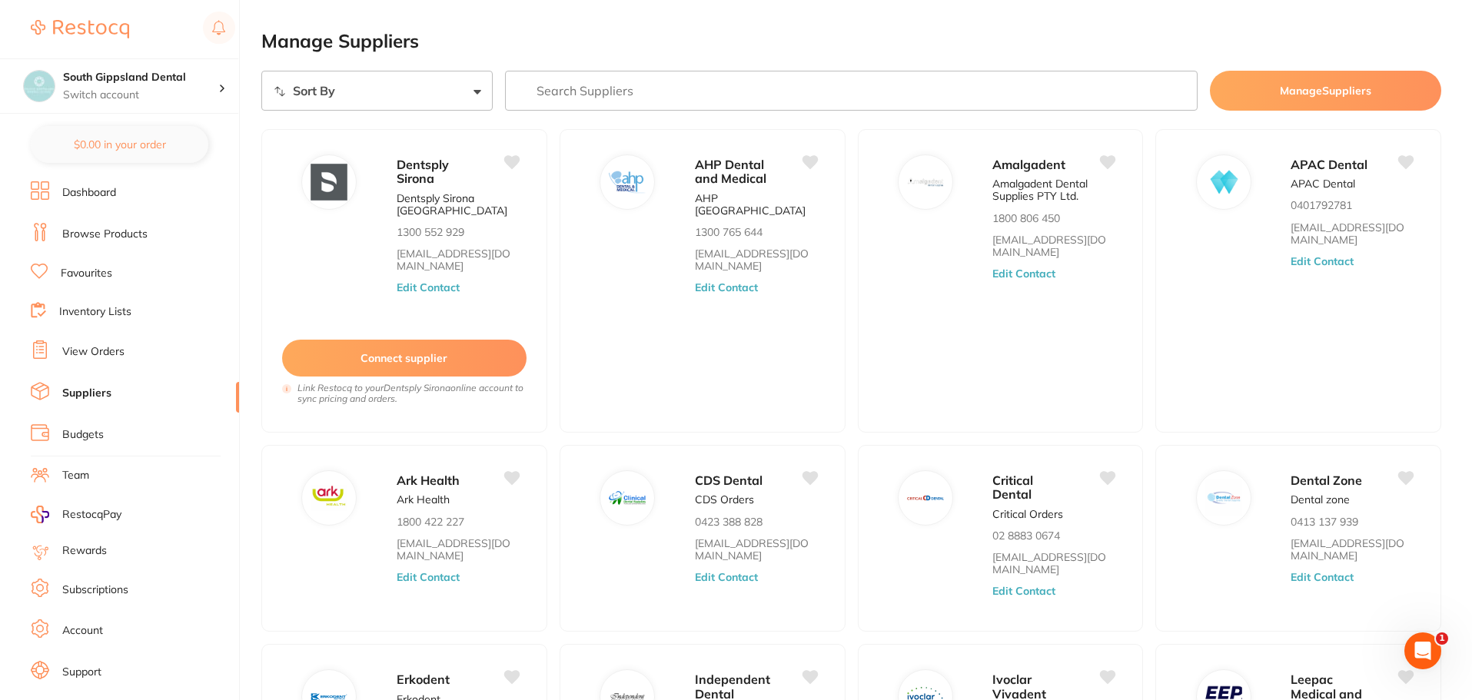
click at [95, 227] on link "Browse Products" at bounding box center [104, 234] width 85 height 15
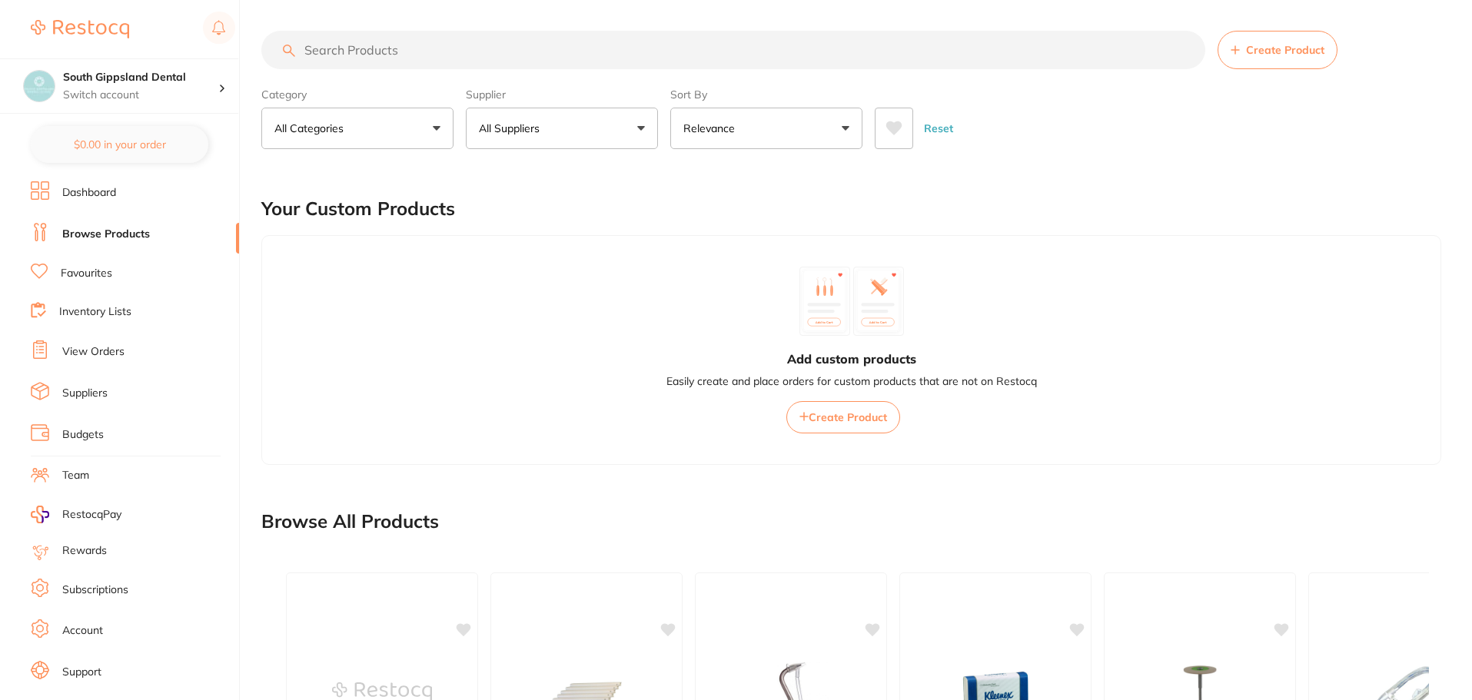
click at [528, 28] on main "Create Product Category All Categories All Categories 3D Printing anaesthetic a…" at bounding box center [866, 538] width 1210 height 1076
click at [530, 51] on input "search" at bounding box center [733, 50] width 944 height 38
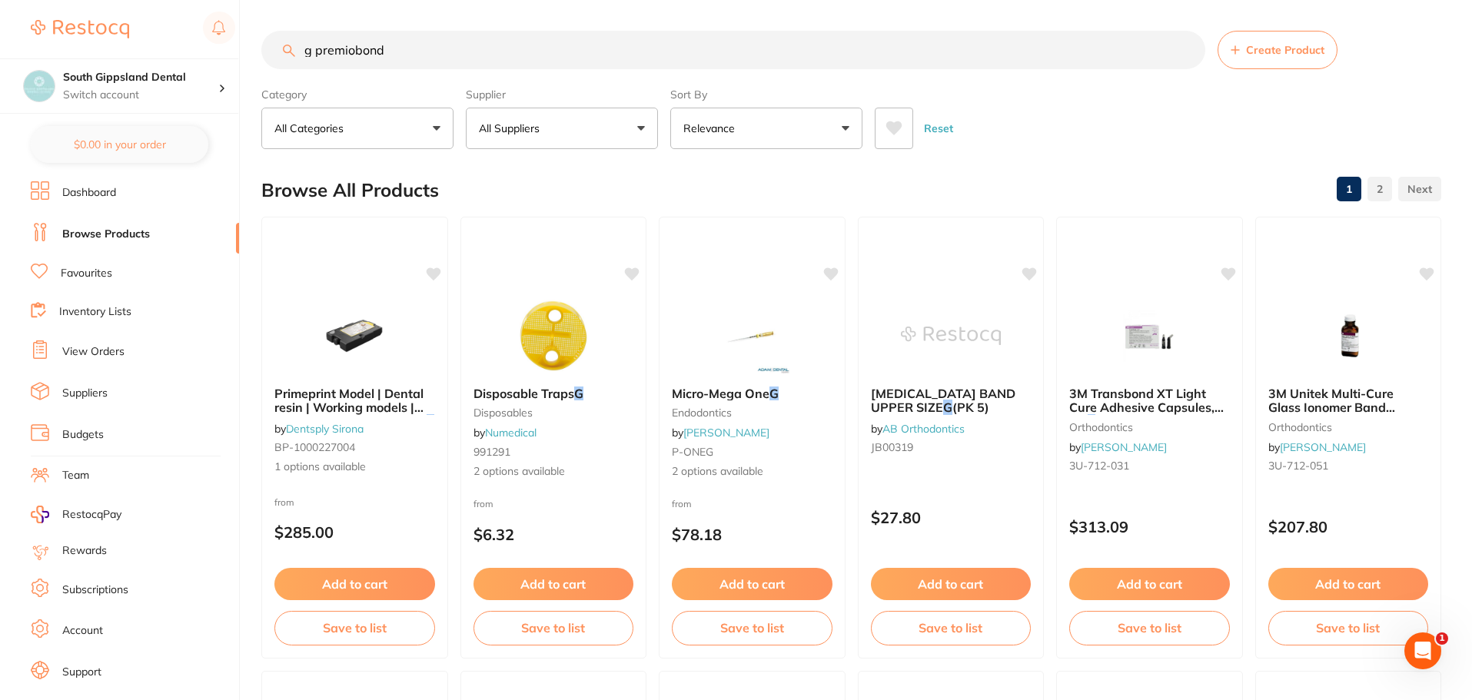
click at [351, 50] on input "g premiobond" at bounding box center [733, 50] width 944 height 38
type input "g premio bond"
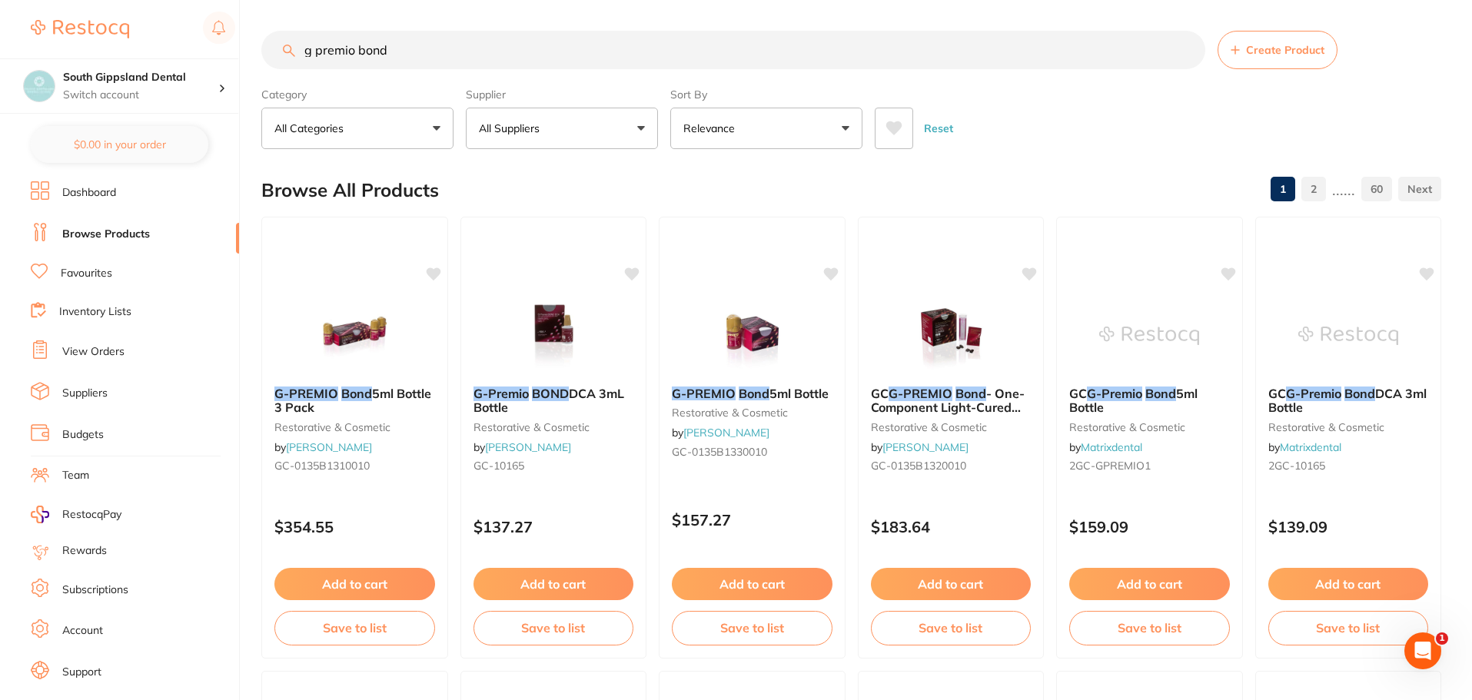
click at [123, 513] on li "RestocqPay" at bounding box center [128, 515] width 221 height 18
click at [61, 511] on link "RestocqPay" at bounding box center [76, 515] width 91 height 18
